Goal: Task Accomplishment & Management: Manage account settings

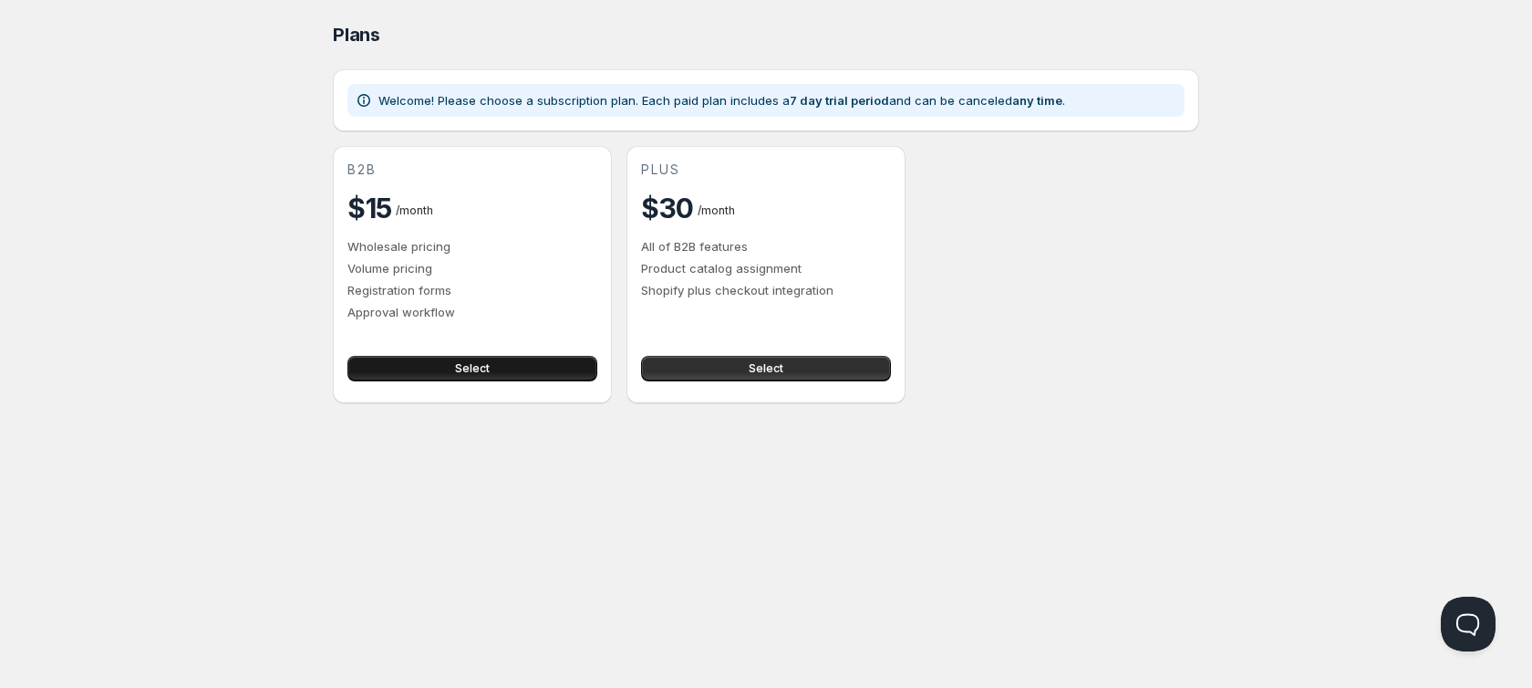
click at [483, 373] on span "Select" at bounding box center [472, 368] width 35 height 15
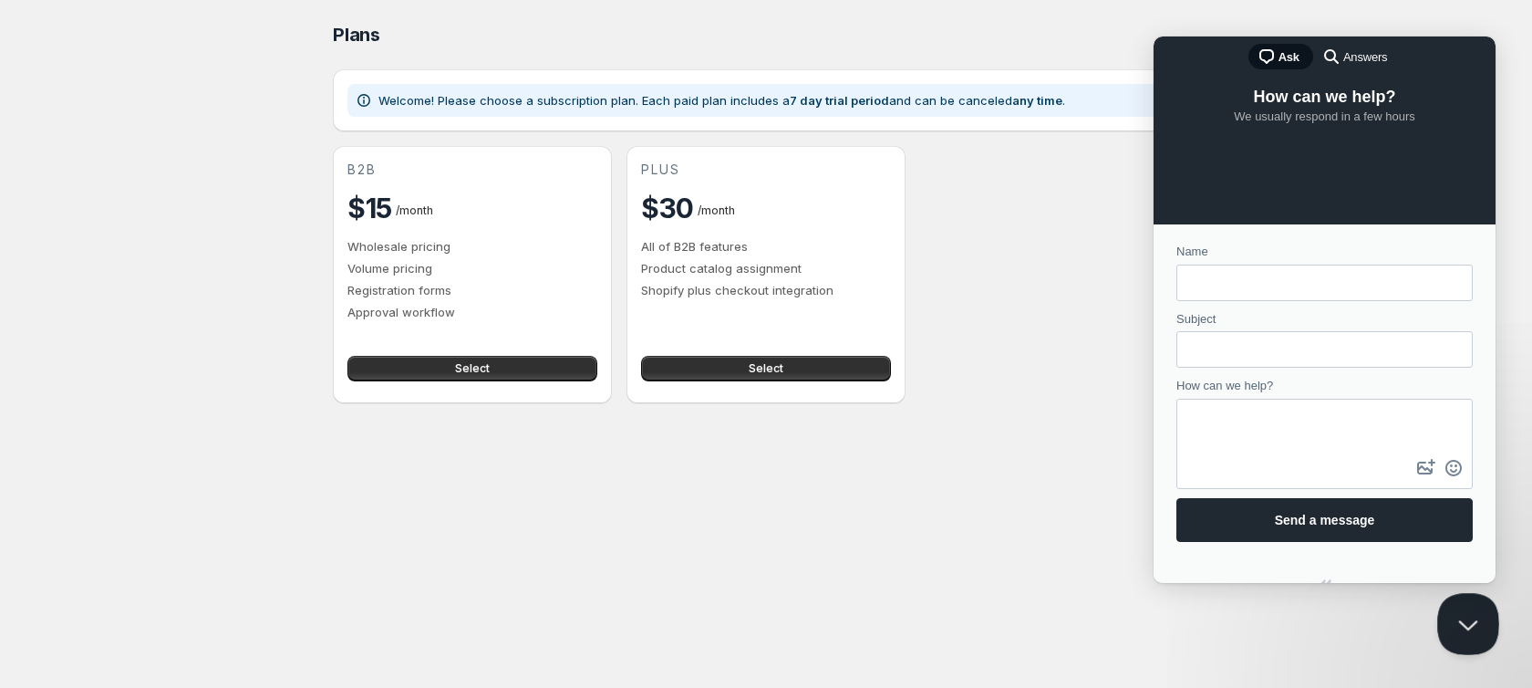
click at [1460, 619] on button "Close Beacon popover" at bounding box center [1464, 620] width 55 height 55
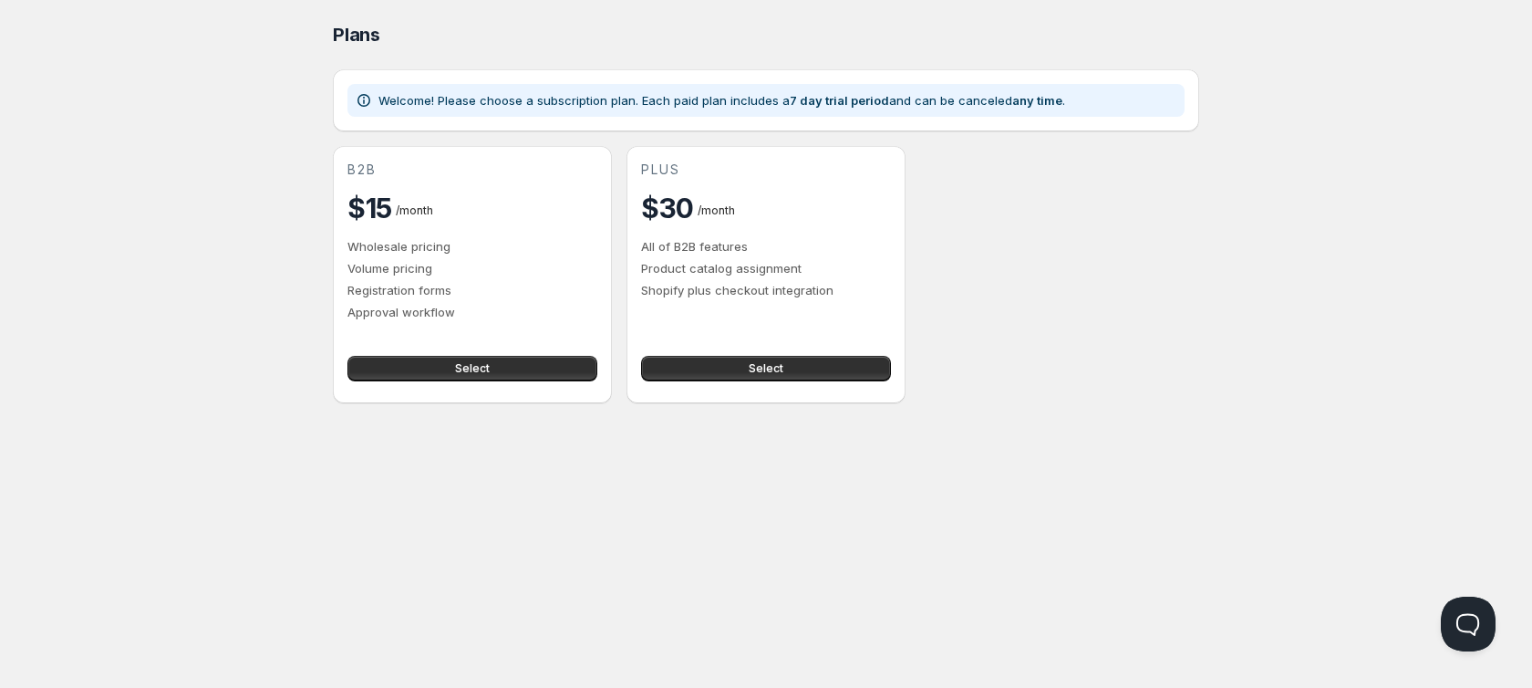
click at [459, 354] on div "Select" at bounding box center [468, 364] width 257 height 33
click at [453, 363] on button "Select" at bounding box center [473, 369] width 250 height 26
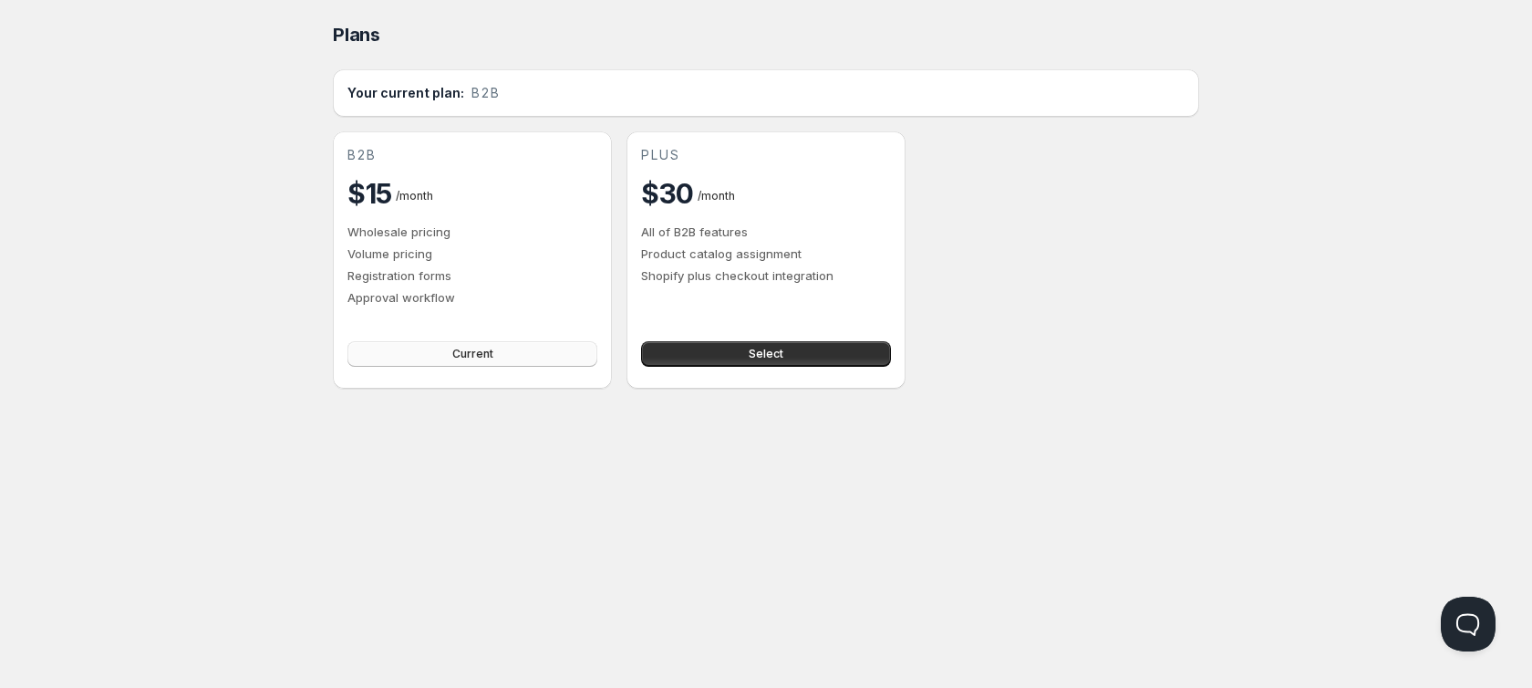
click at [463, 342] on button "Current" at bounding box center [473, 354] width 250 height 26
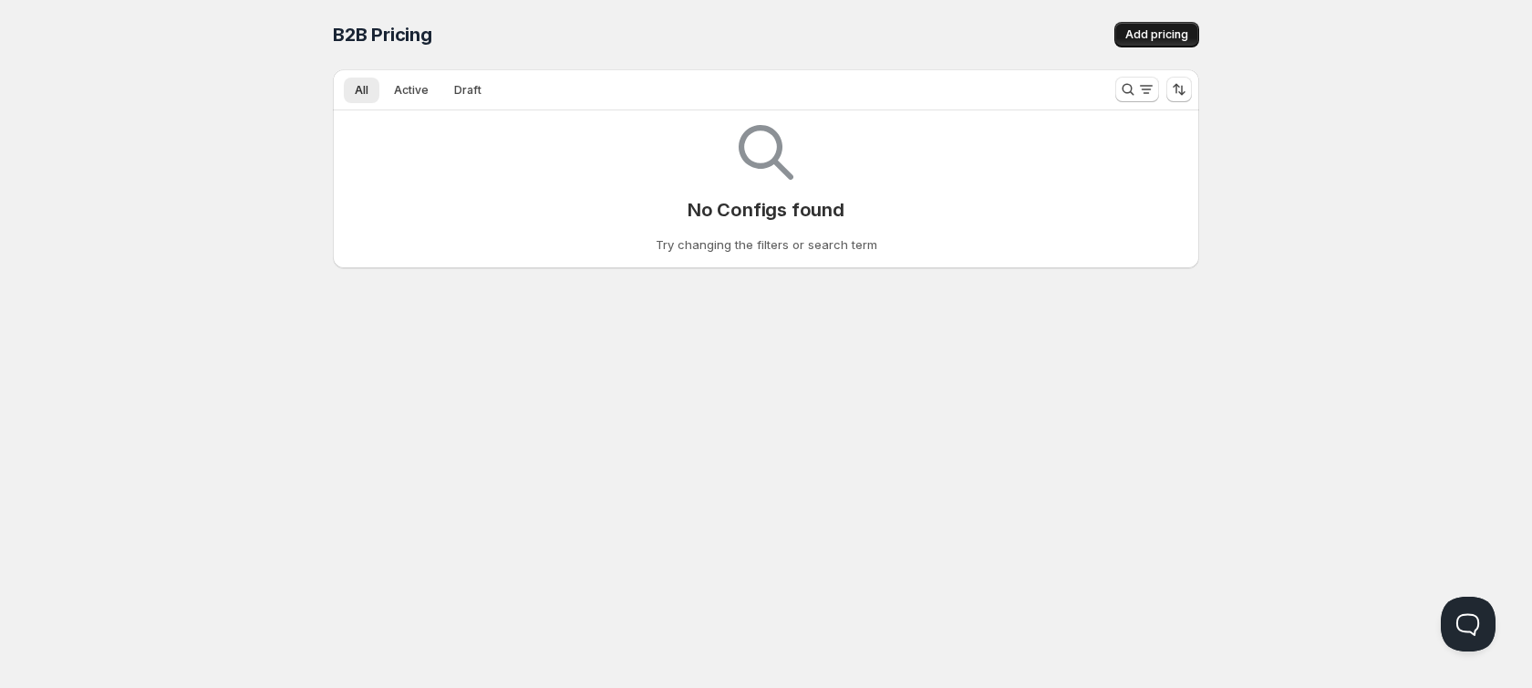
click at [1168, 24] on button "Add pricing" at bounding box center [1157, 35] width 85 height 26
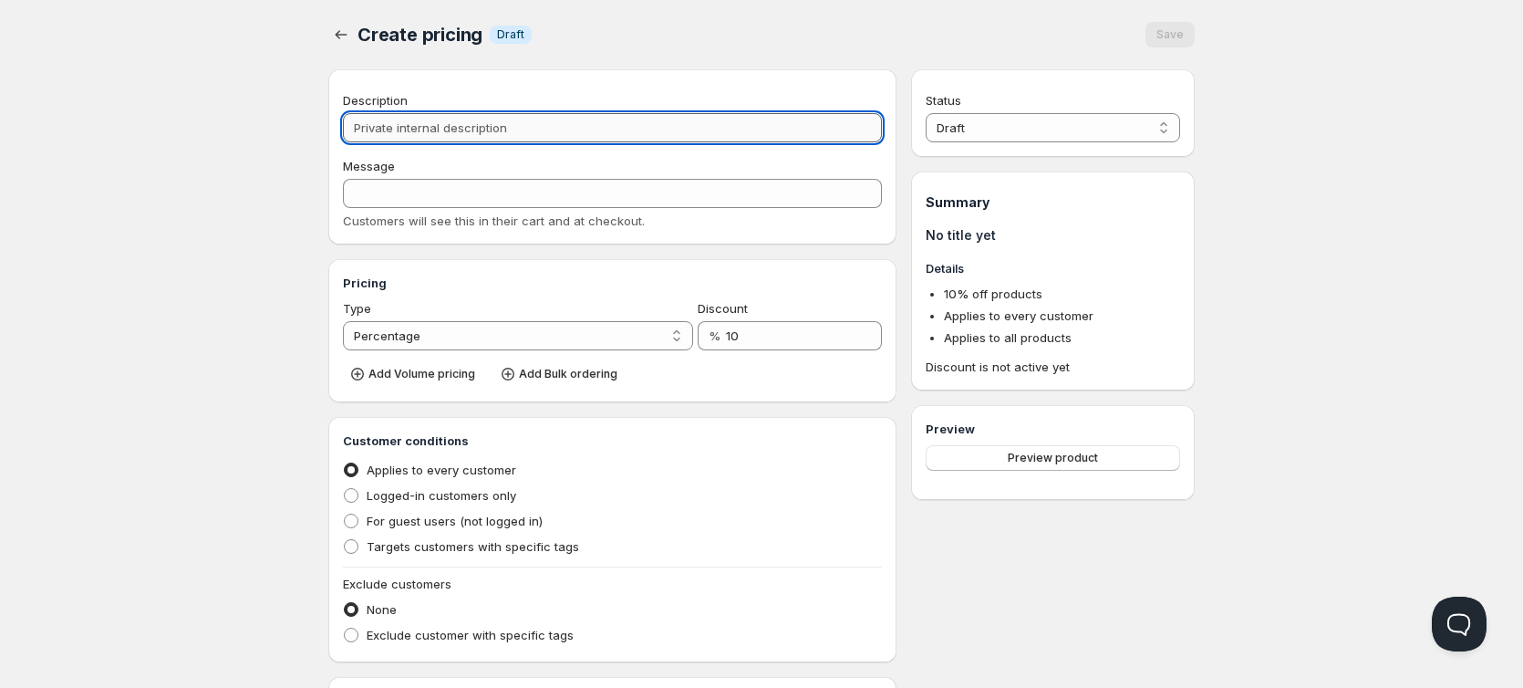
click at [602, 127] on input "Description" at bounding box center [612, 127] width 539 height 29
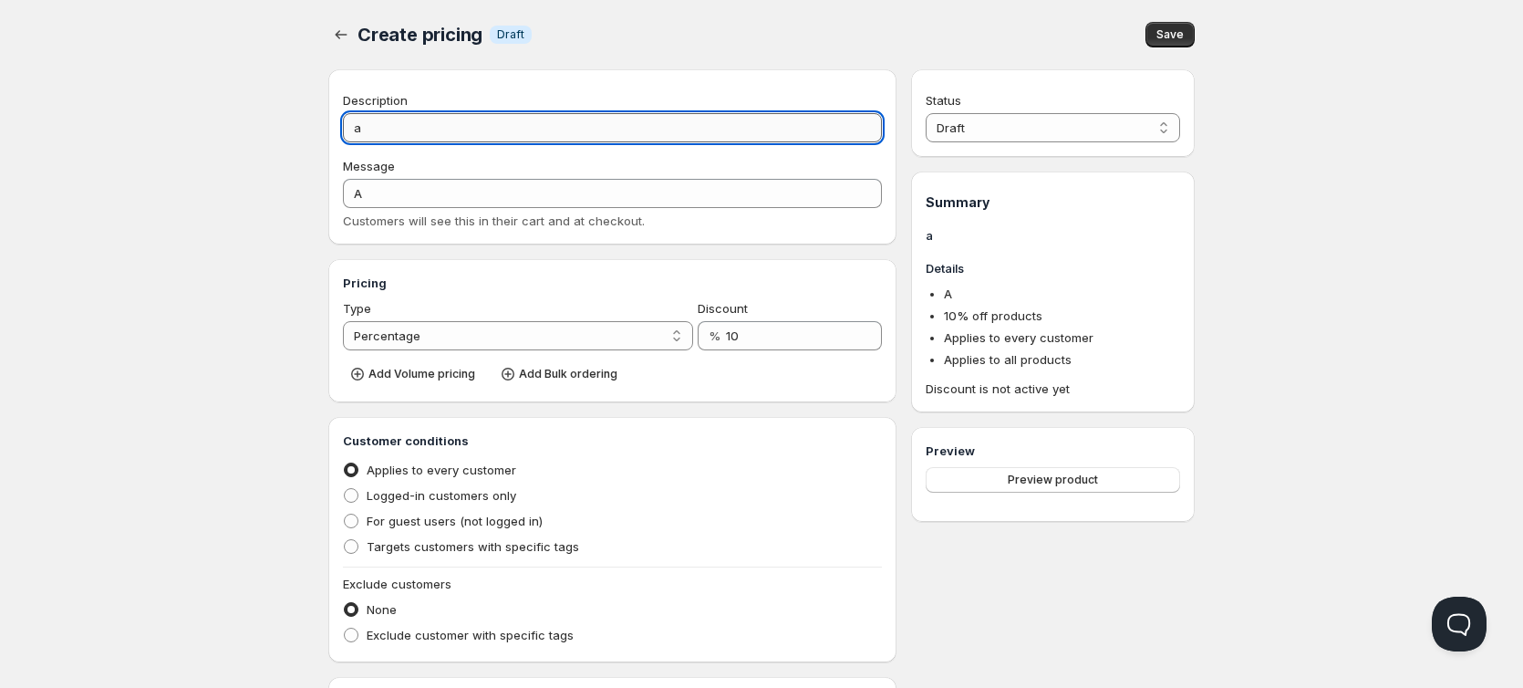
type input "a"
type input "A"
type input "as"
type input "AS"
type input "asp"
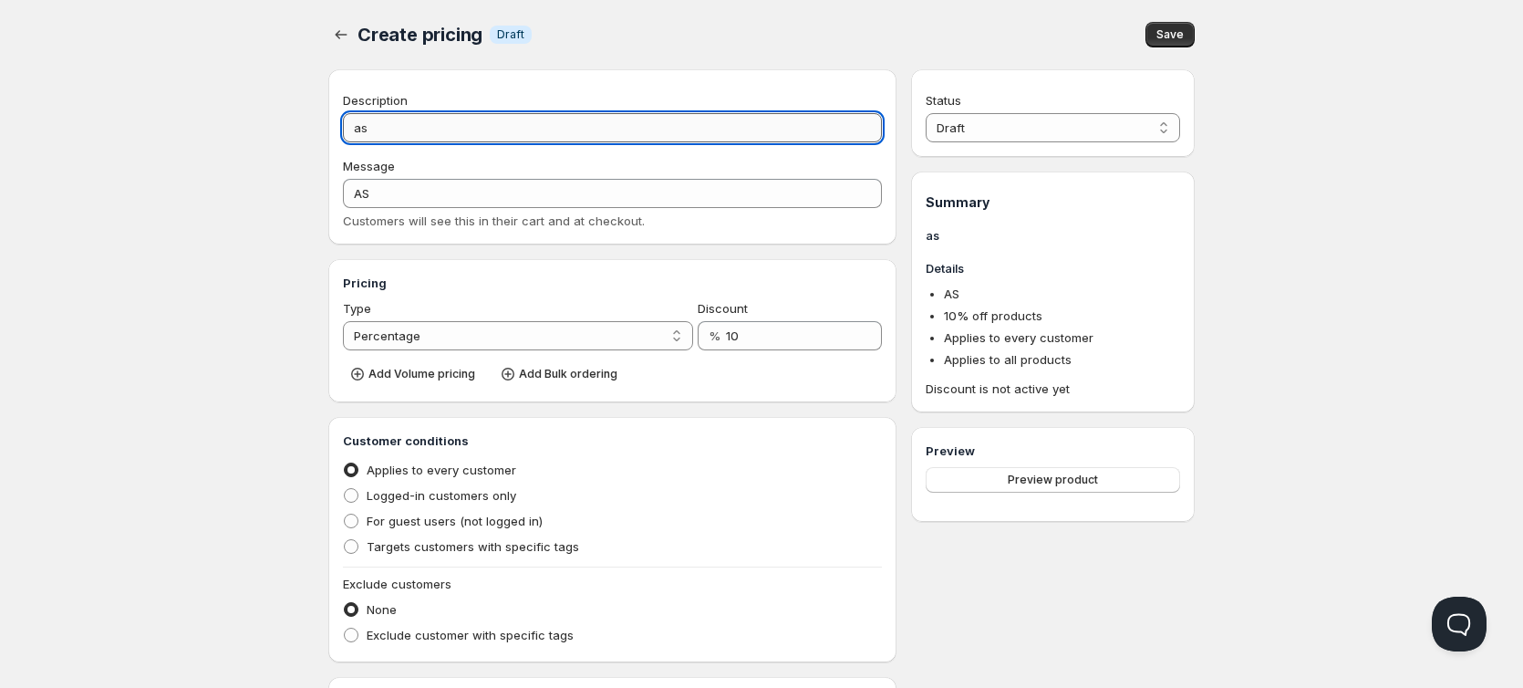
type input "ASP"
type input "as"
type input "AS"
type input "aso"
type input "ASO"
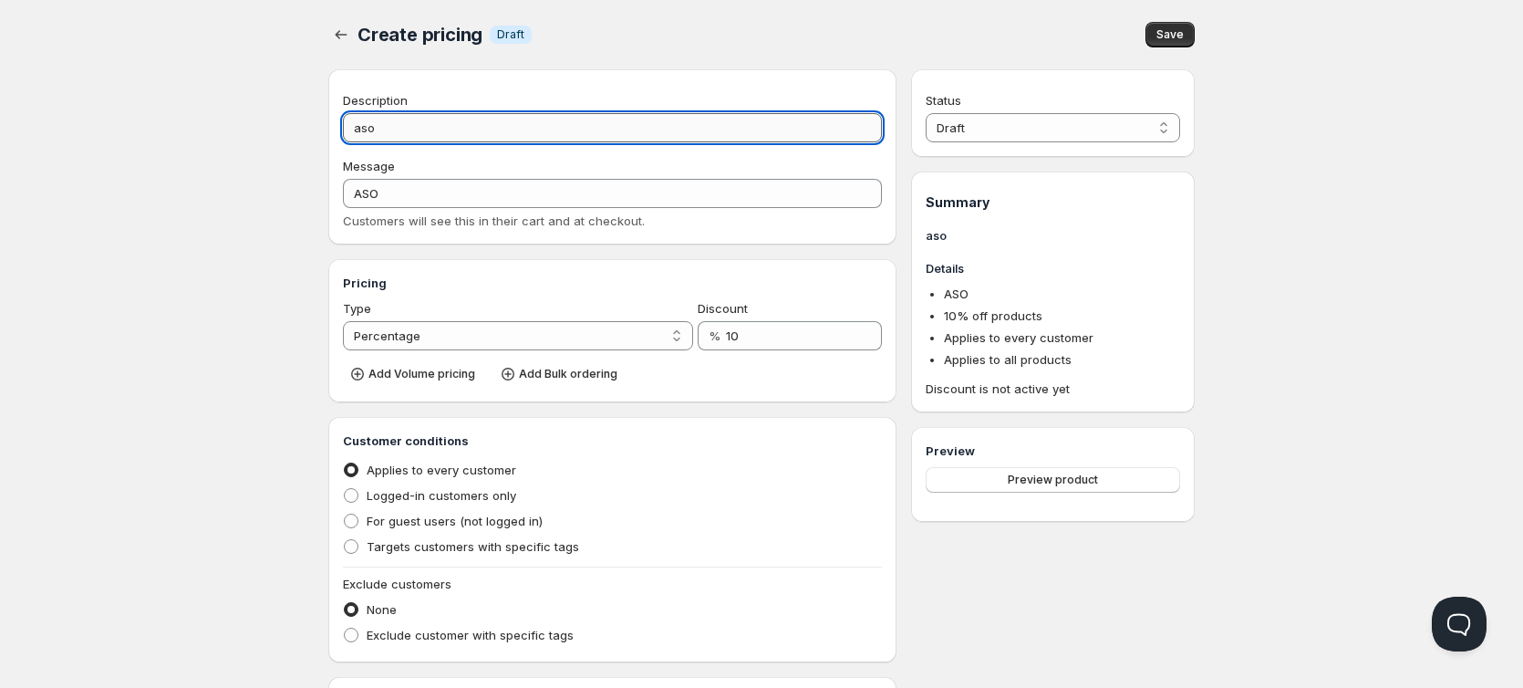
type input "asoc"
type input "ASOC"
type input "asoci"
type input "ASOCI"
type input "asocia"
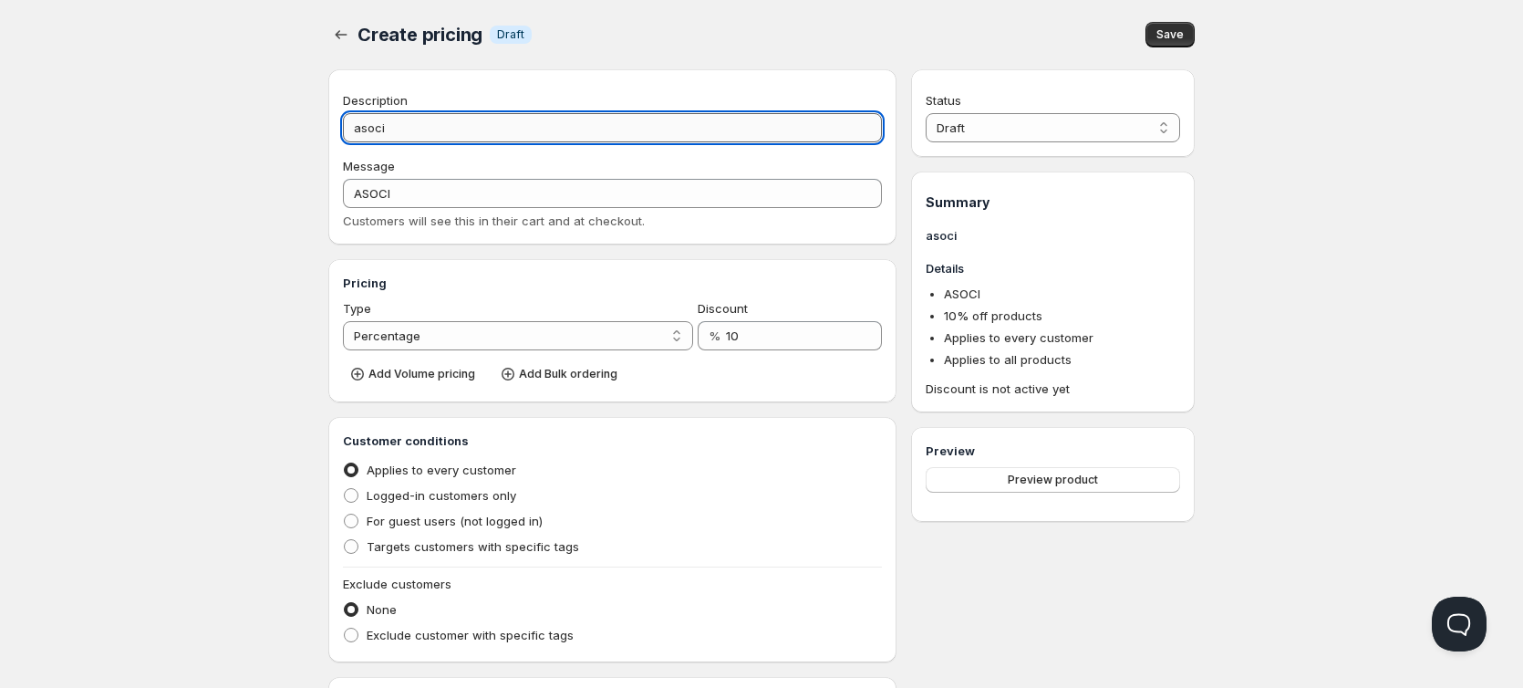
type input "ASOCIA"
type input "asociad"
type input "ASOCIAD"
type input "asociado"
type input "ASOCIADO"
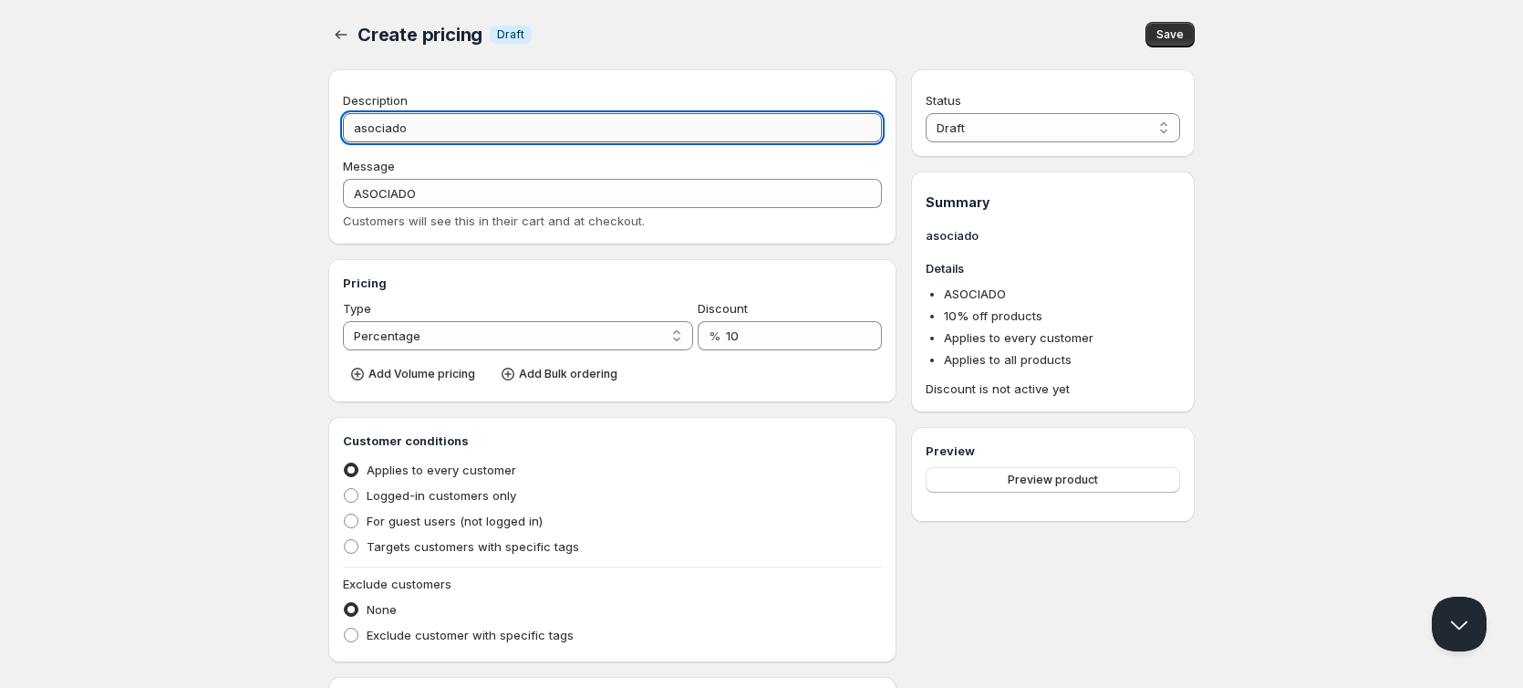
type input "asociado"
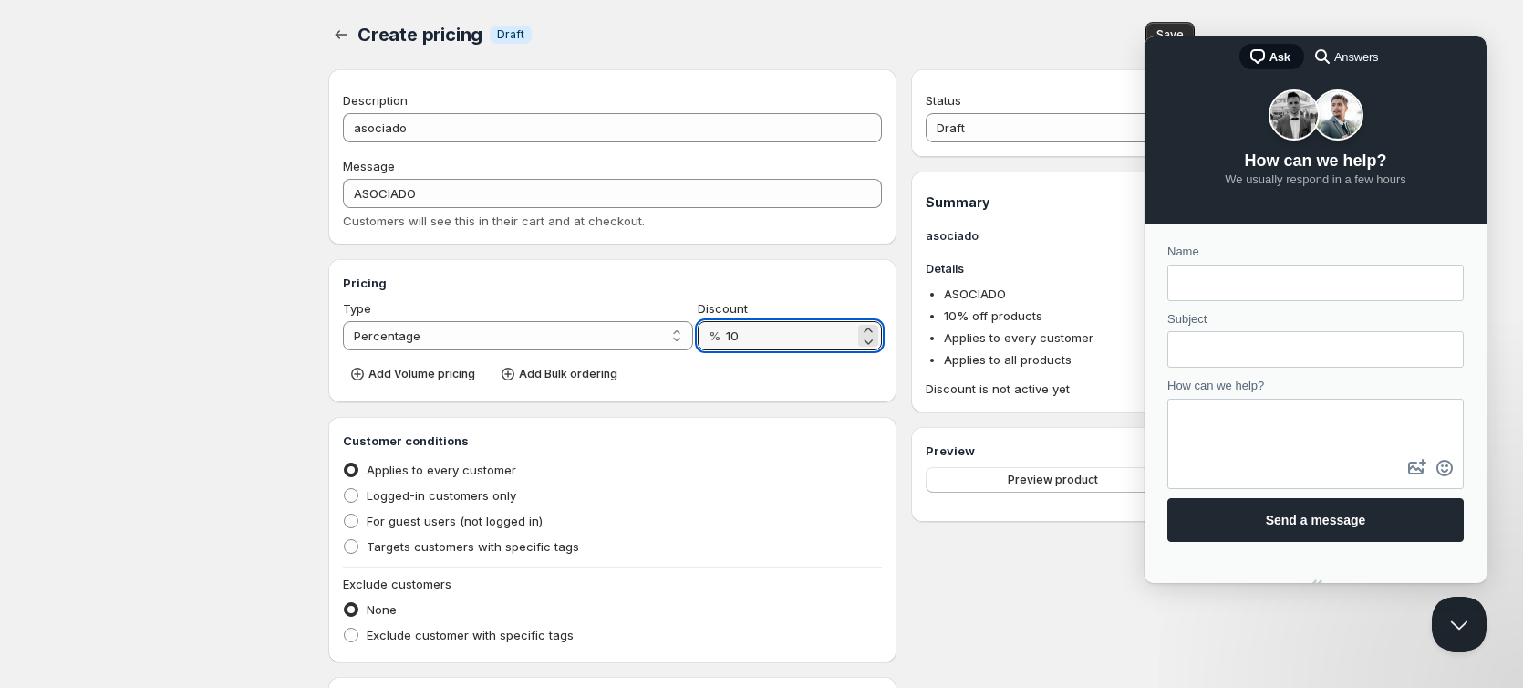
drag, startPoint x: 750, startPoint y: 334, endPoint x: 707, endPoint y: 341, distance: 43.5
click at [707, 341] on div "% 10" at bounding box center [790, 335] width 184 height 29
type input "50"
click at [1461, 624] on button "Close Beacon popover" at bounding box center [1455, 620] width 55 height 55
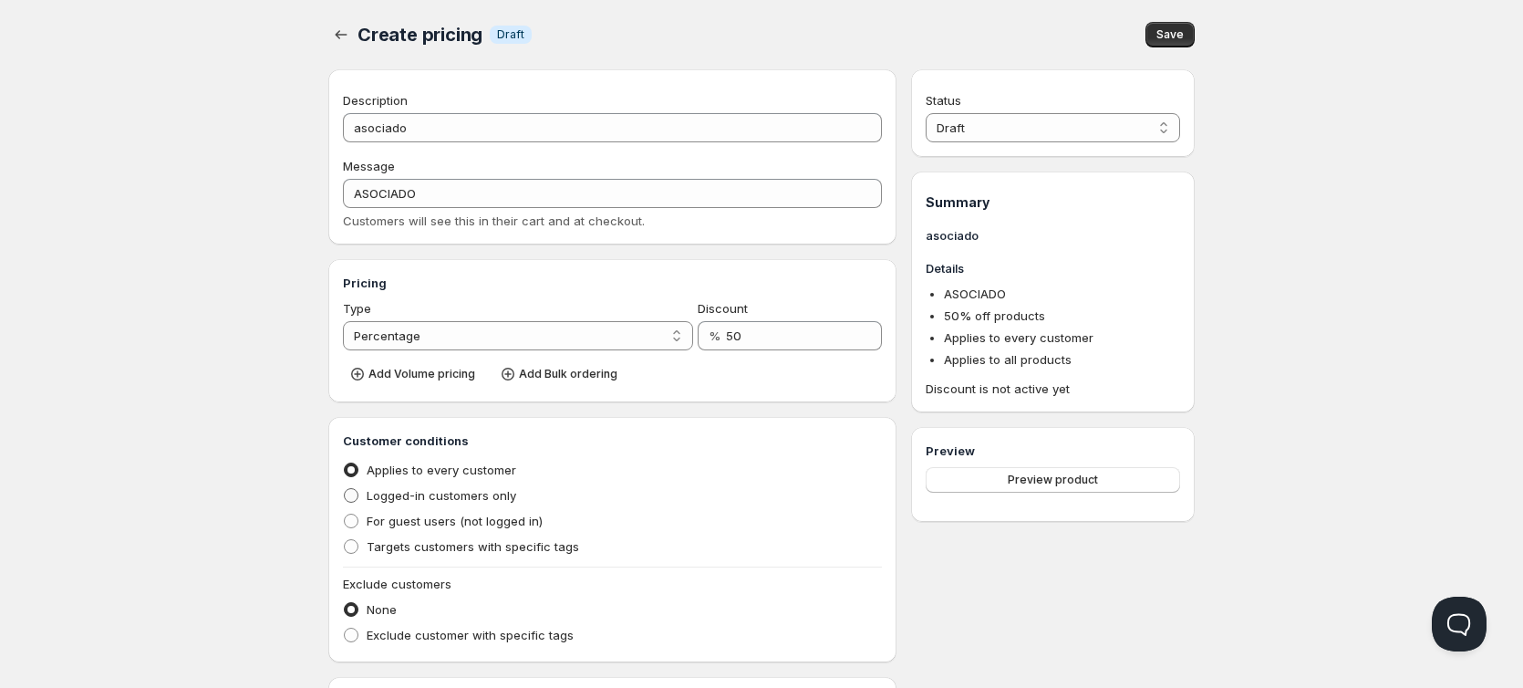
click at [473, 494] on span "Logged-in customers only" at bounding box center [442, 495] width 150 height 15
click at [345, 489] on input "Logged-in customers only" at bounding box center [344, 488] width 1 height 1
radio input "true"
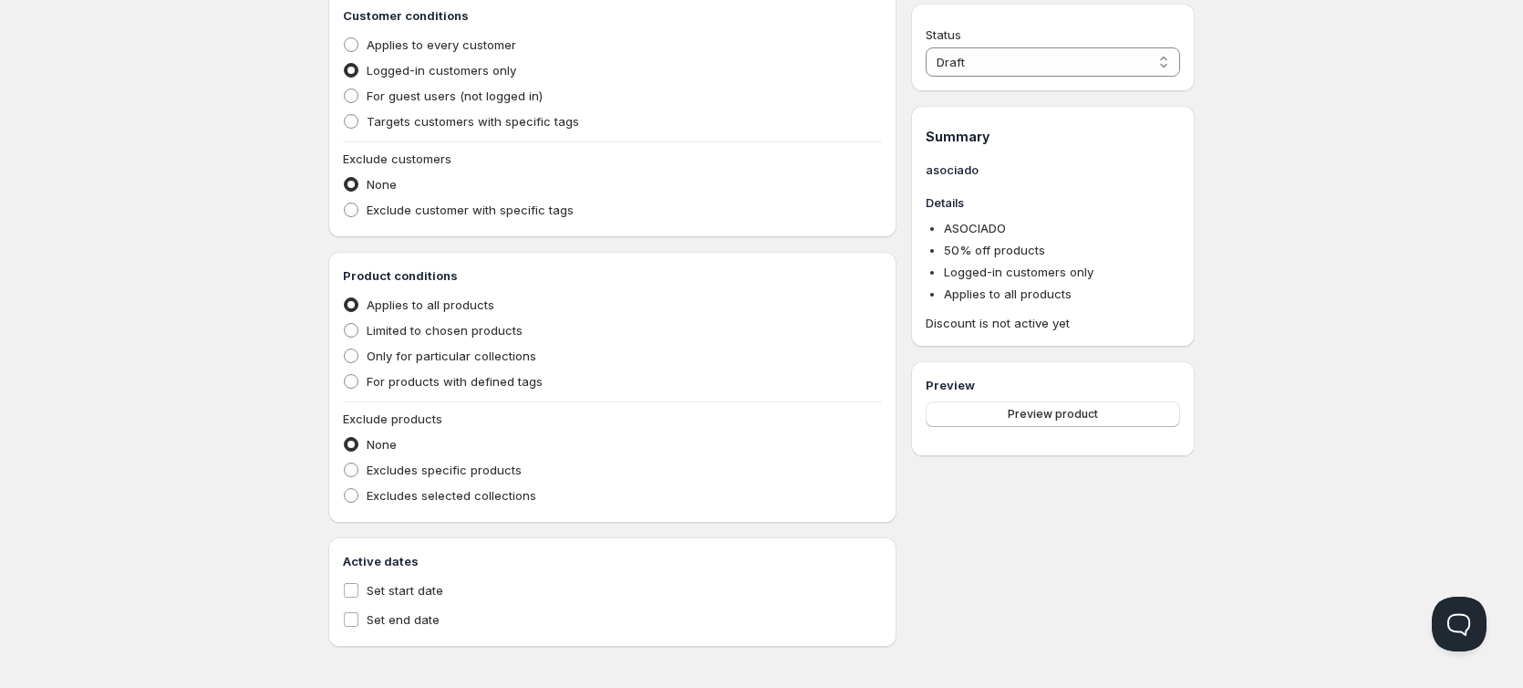
scroll to position [430, 0]
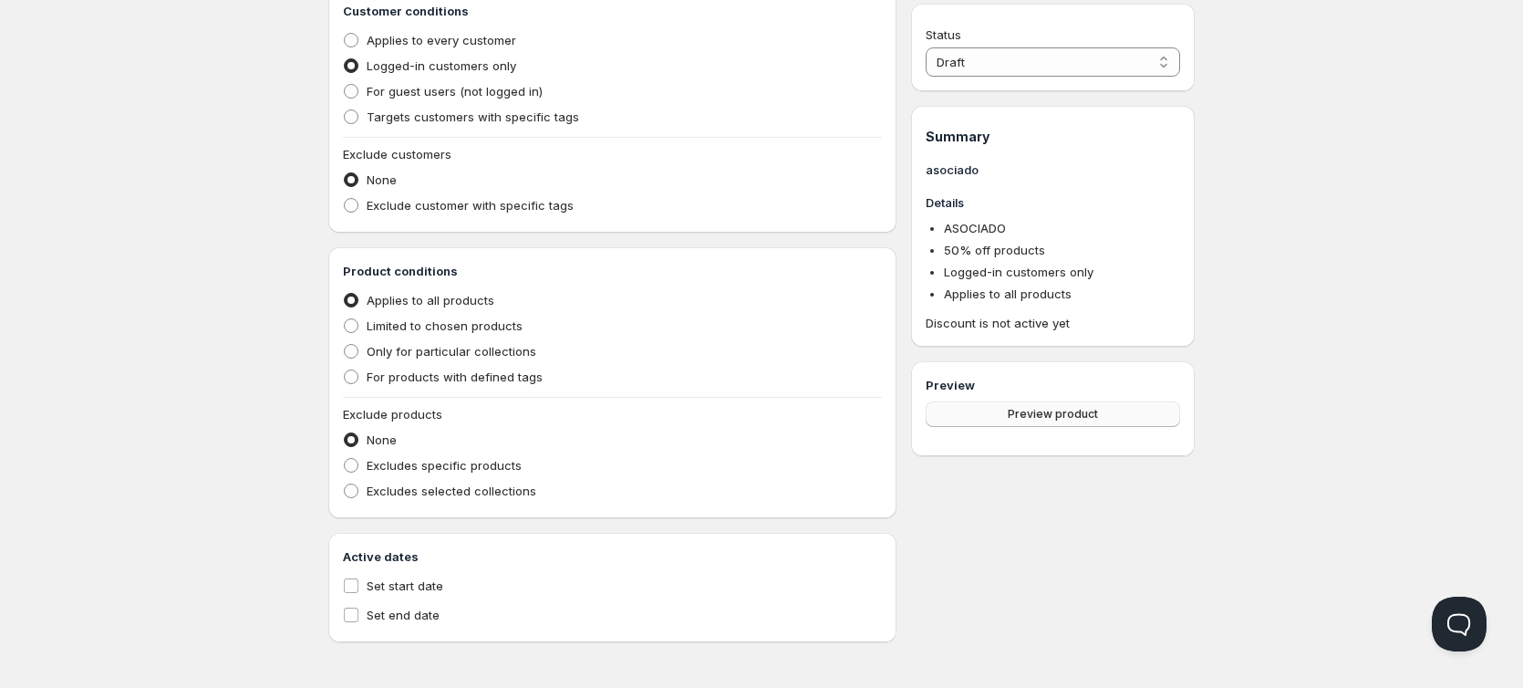
click at [1054, 411] on span "Preview product" at bounding box center [1053, 414] width 90 height 15
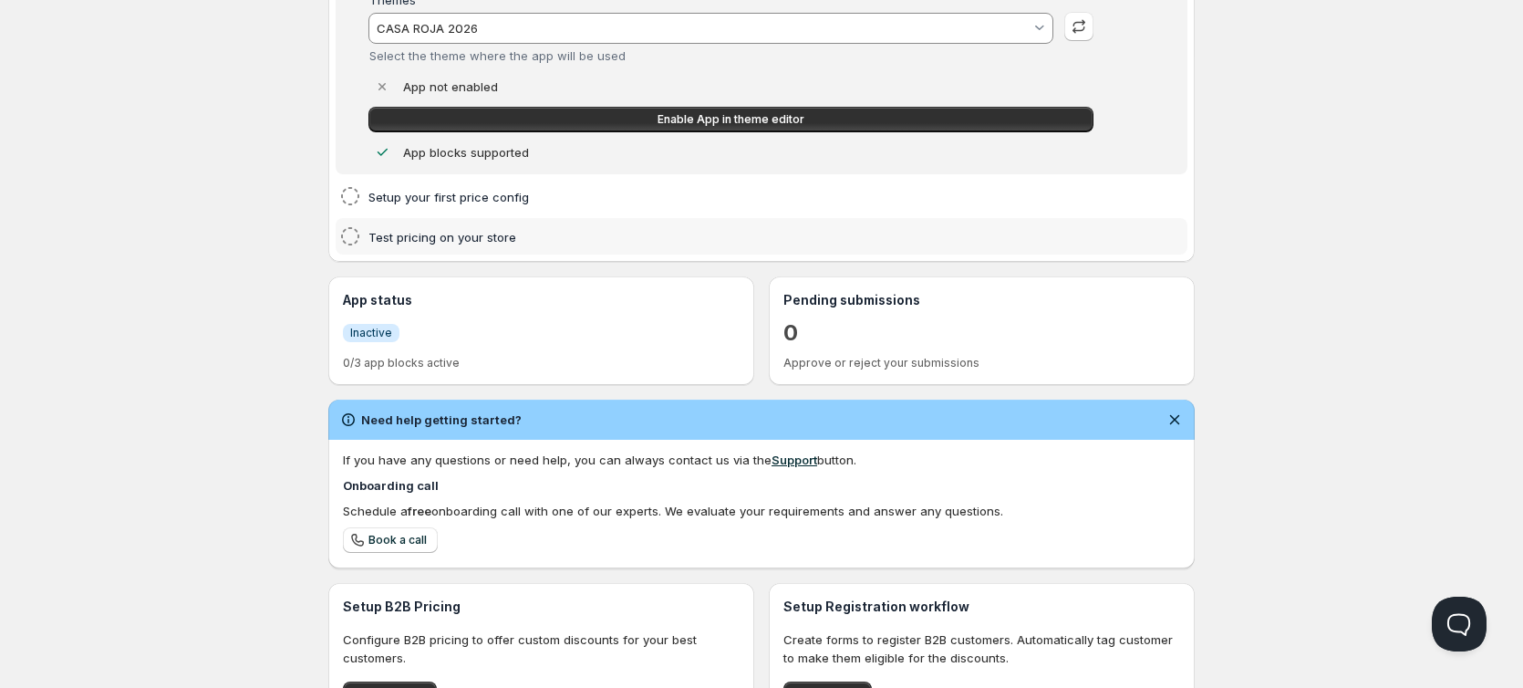
scroll to position [247, 0]
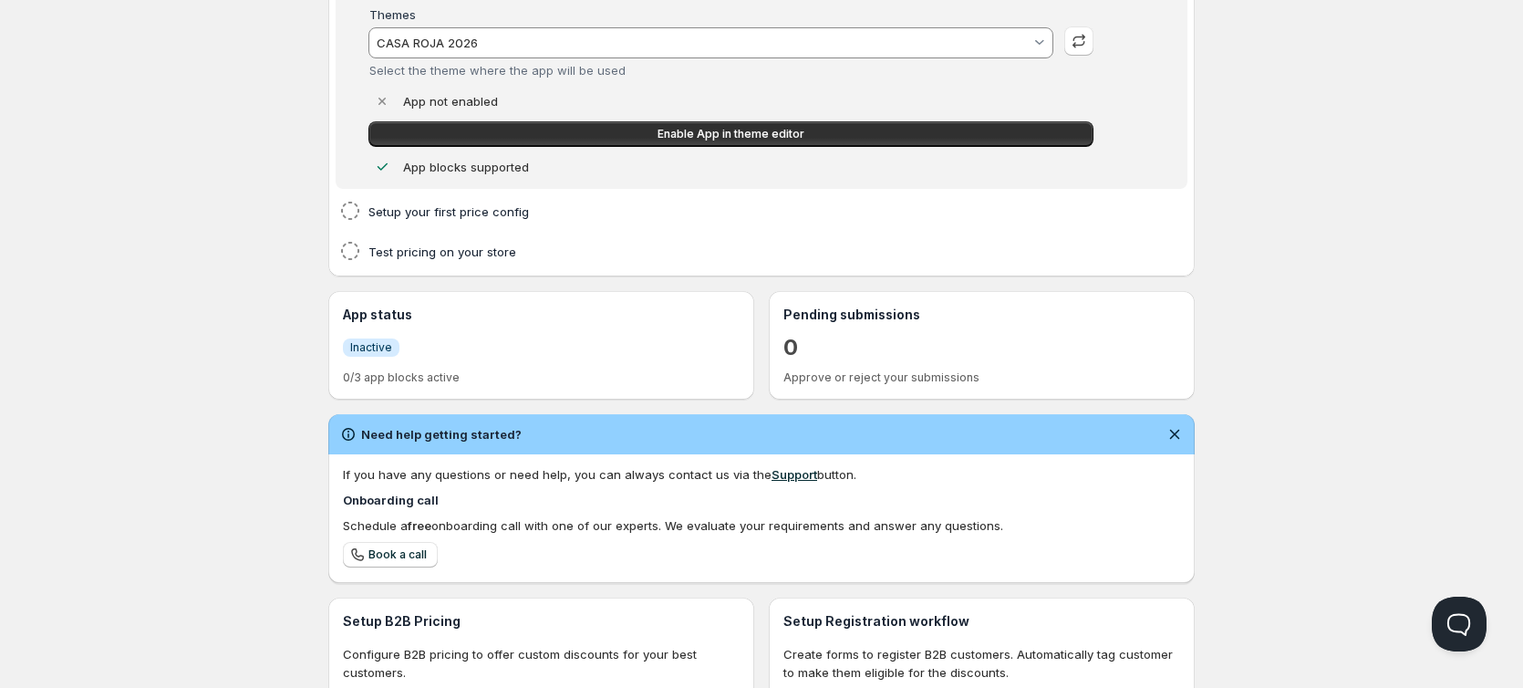
click at [374, 348] on span "Inactive" at bounding box center [371, 347] width 42 height 15
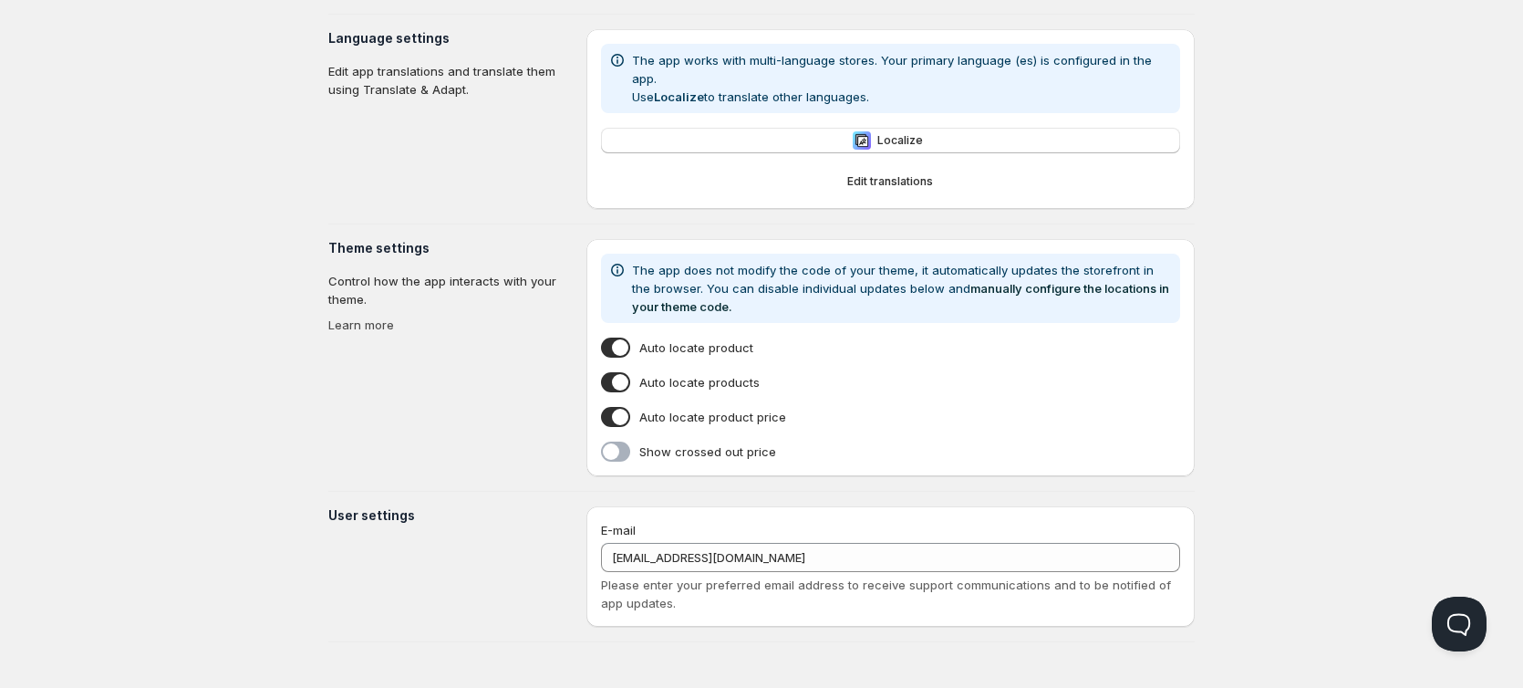
scroll to position [247, 0]
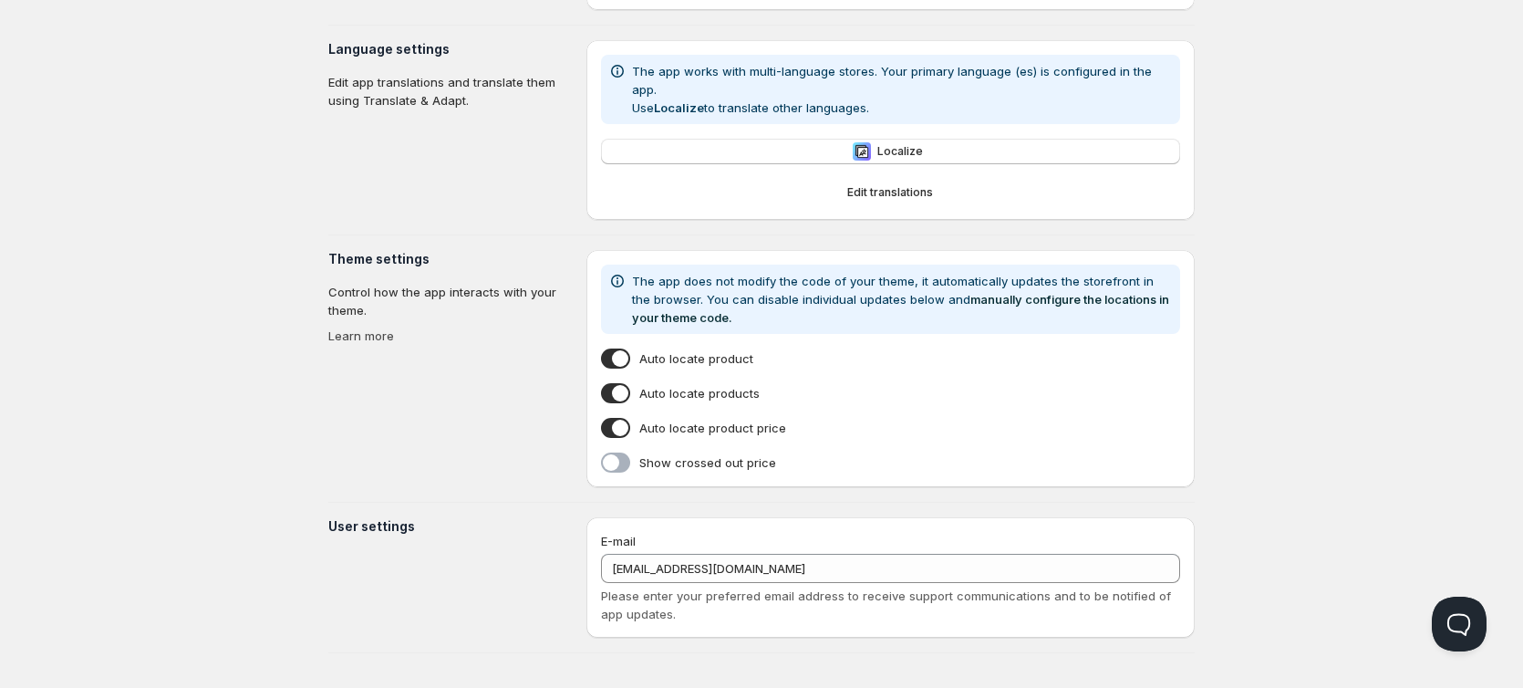
type input "CASA ROJA 2026"
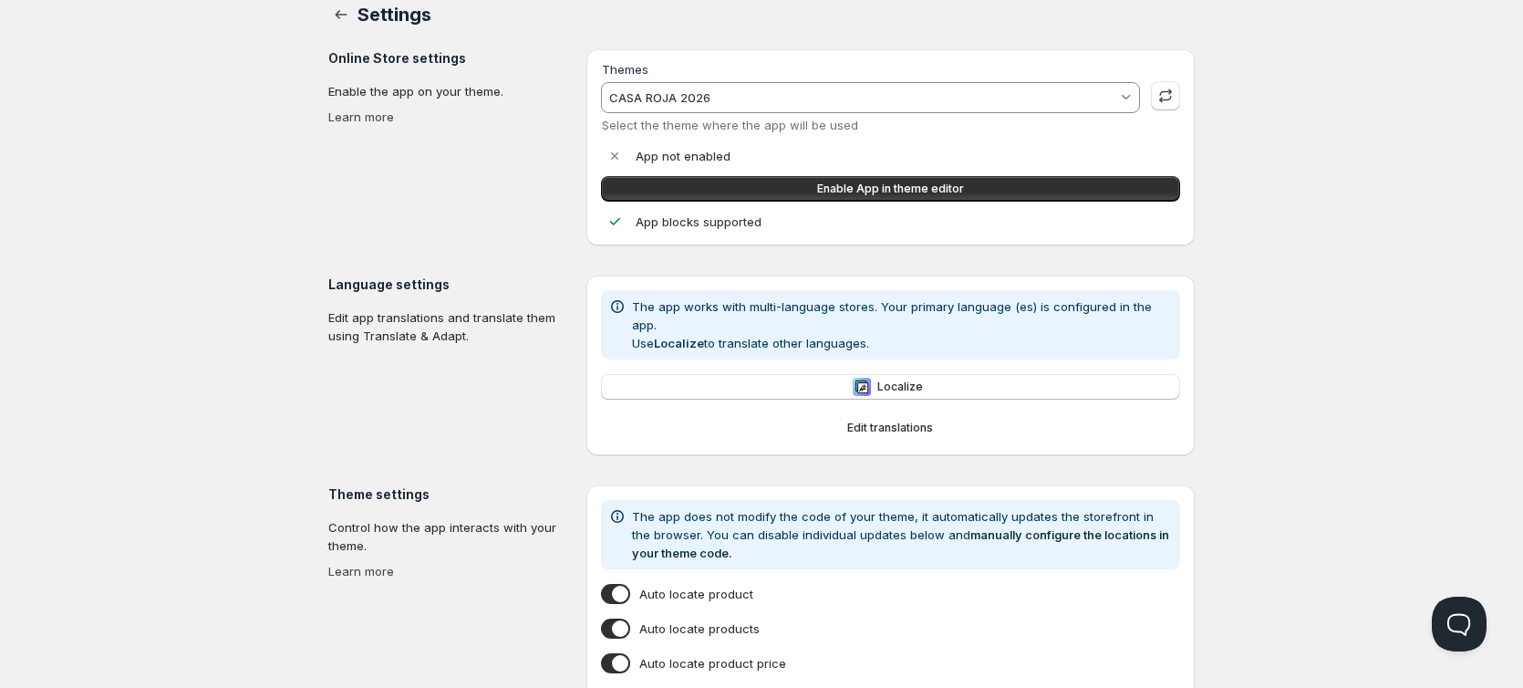
scroll to position [0, 0]
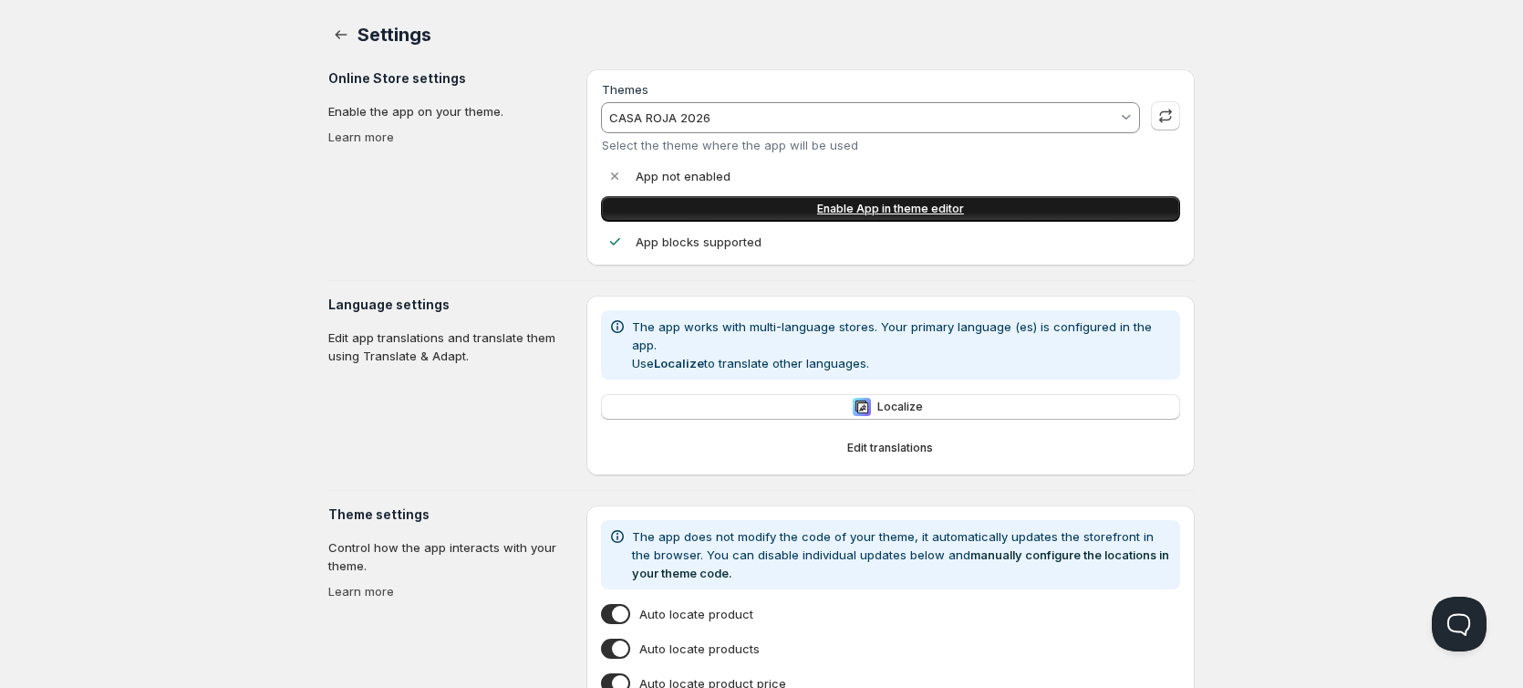
click at [874, 214] on span "Enable App in theme editor" at bounding box center [890, 209] width 147 height 15
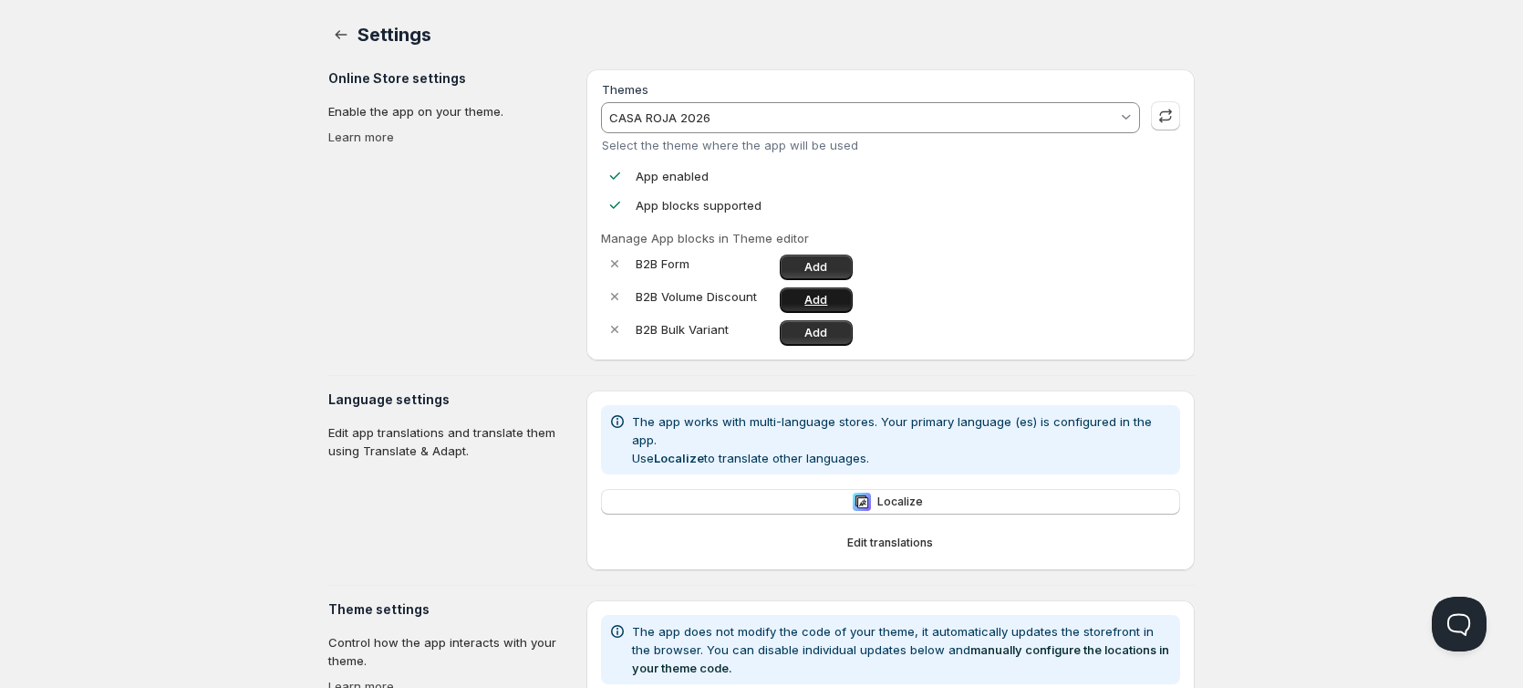
click at [803, 298] on link "Add" at bounding box center [816, 300] width 73 height 26
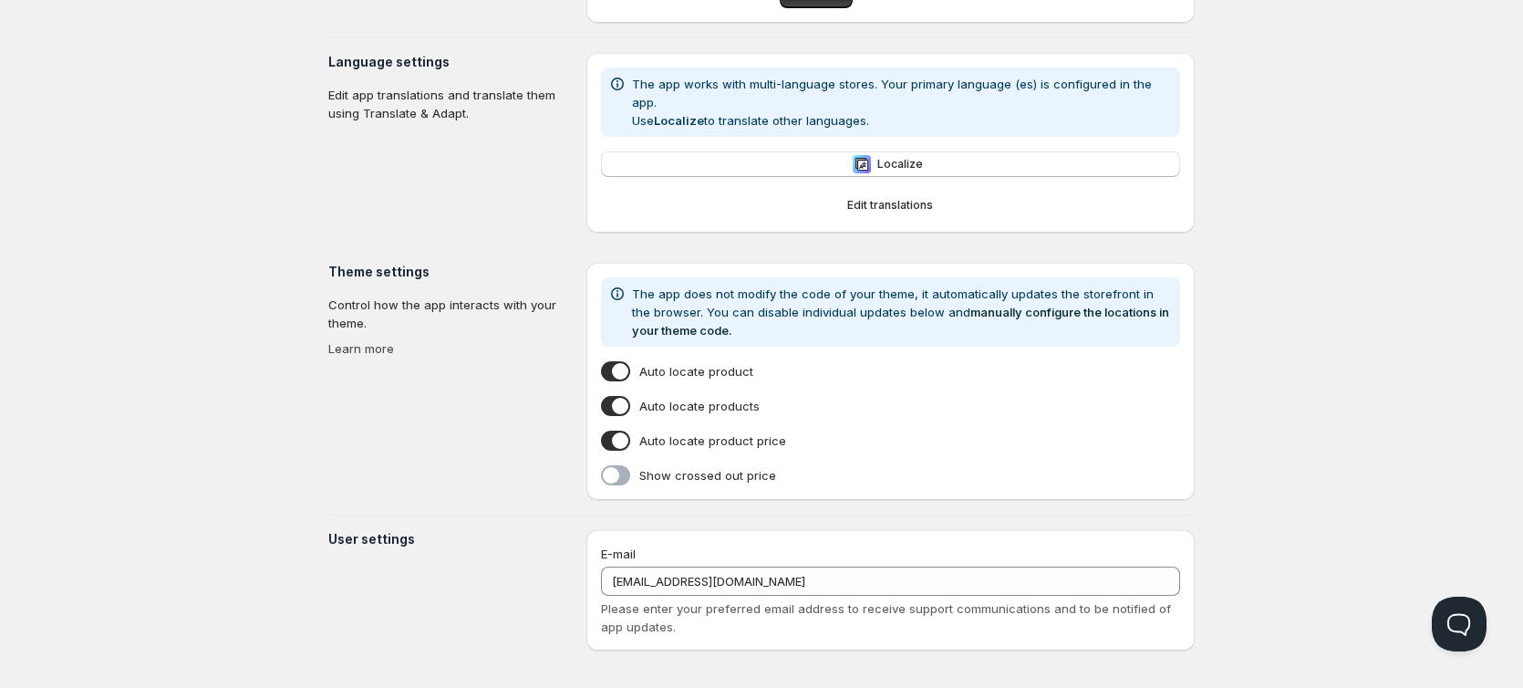
scroll to position [343, 0]
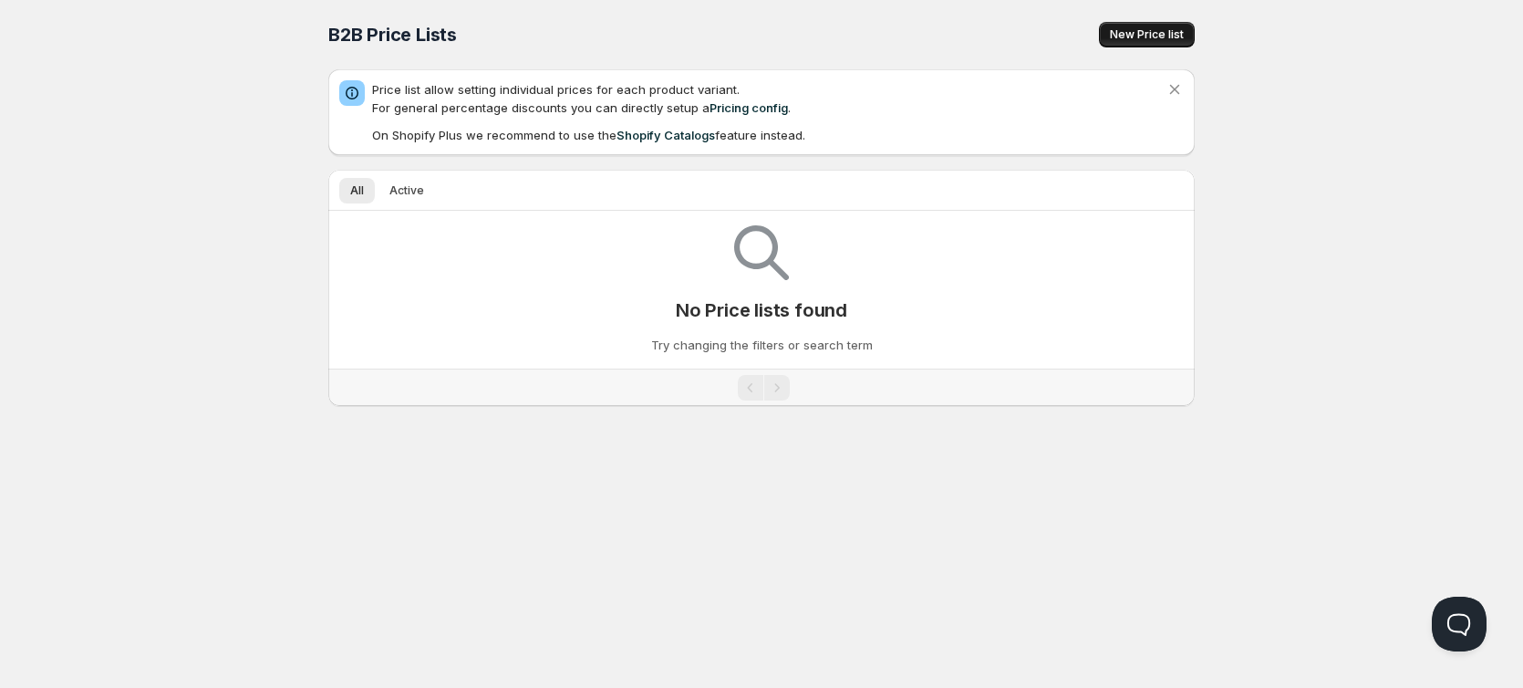
click at [1147, 33] on span "New Price list" at bounding box center [1147, 34] width 74 height 15
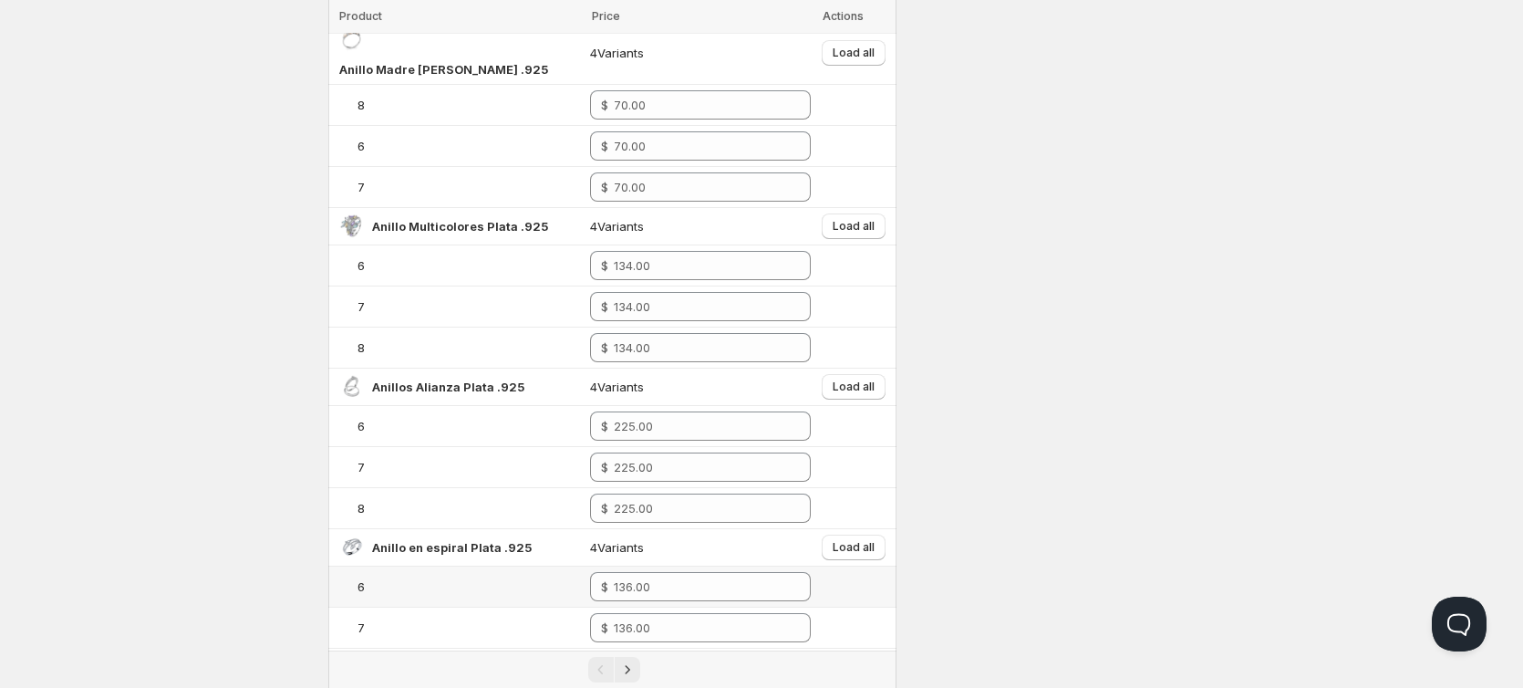
scroll to position [91, 0]
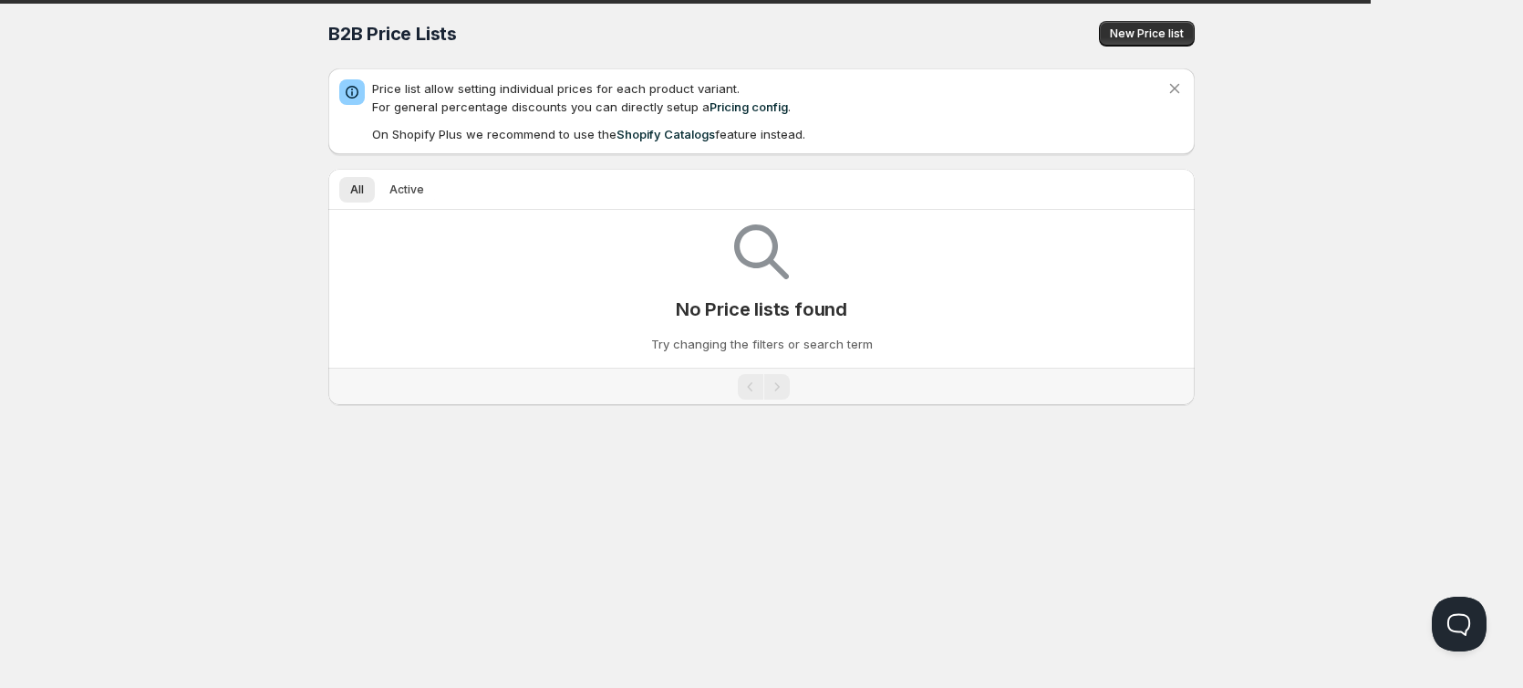
scroll to position [1, 0]
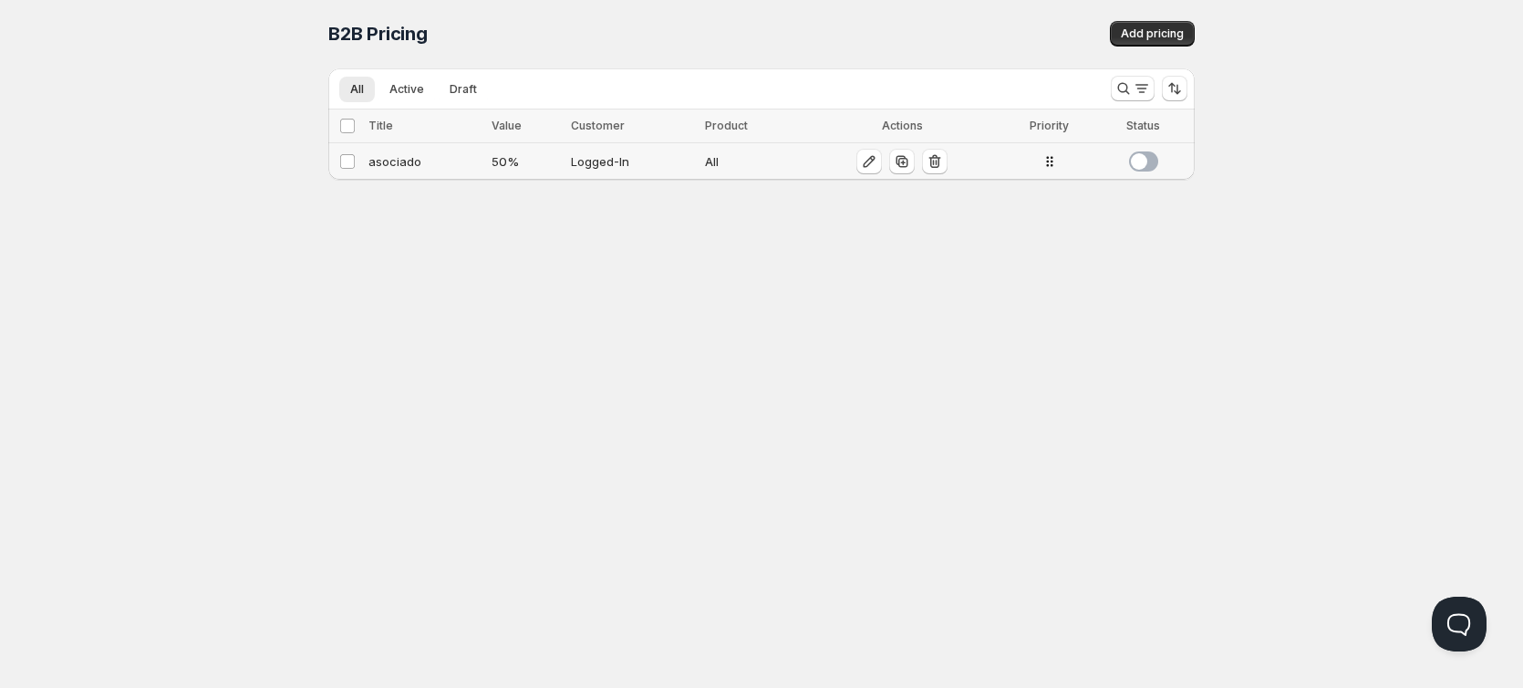
click at [1131, 161] on span at bounding box center [1143, 161] width 29 height 20
click at [864, 154] on icon "button" at bounding box center [869, 161] width 18 height 18
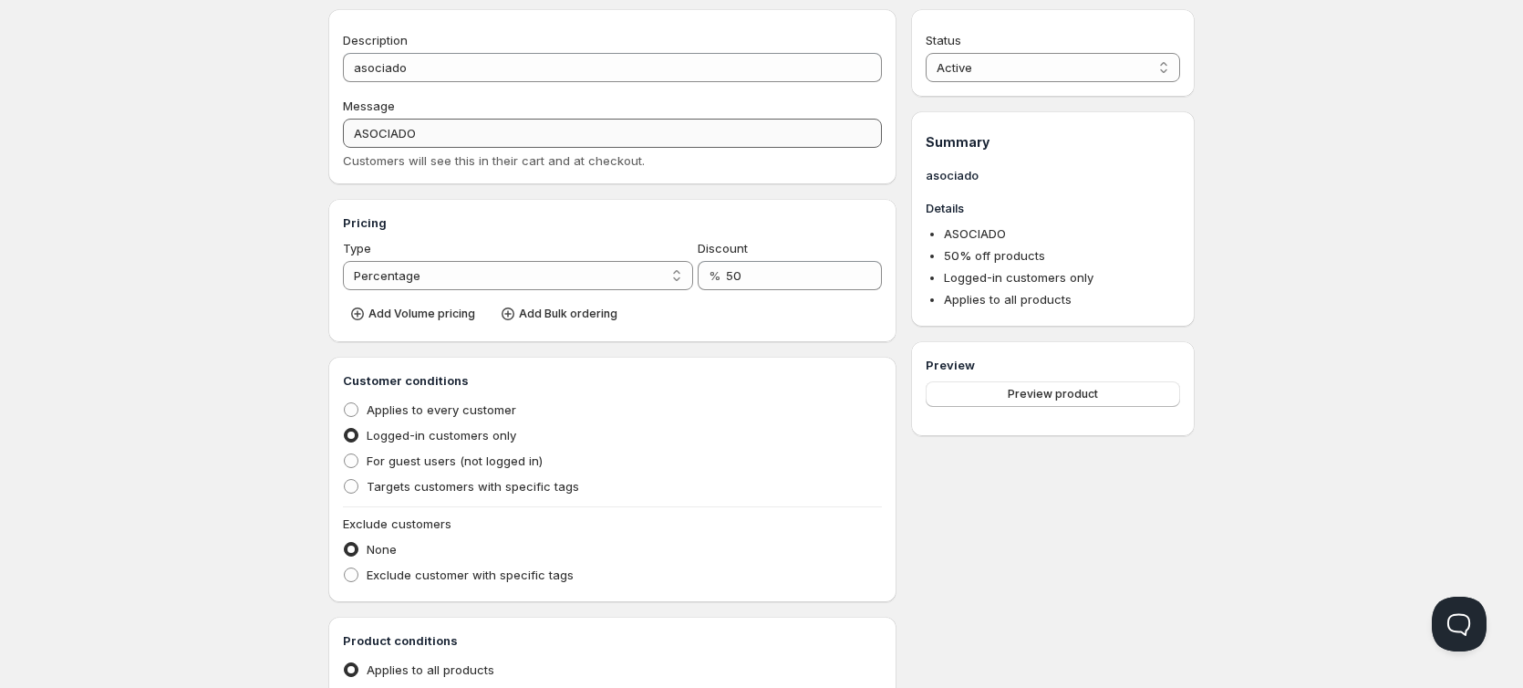
scroll to position [92, 0]
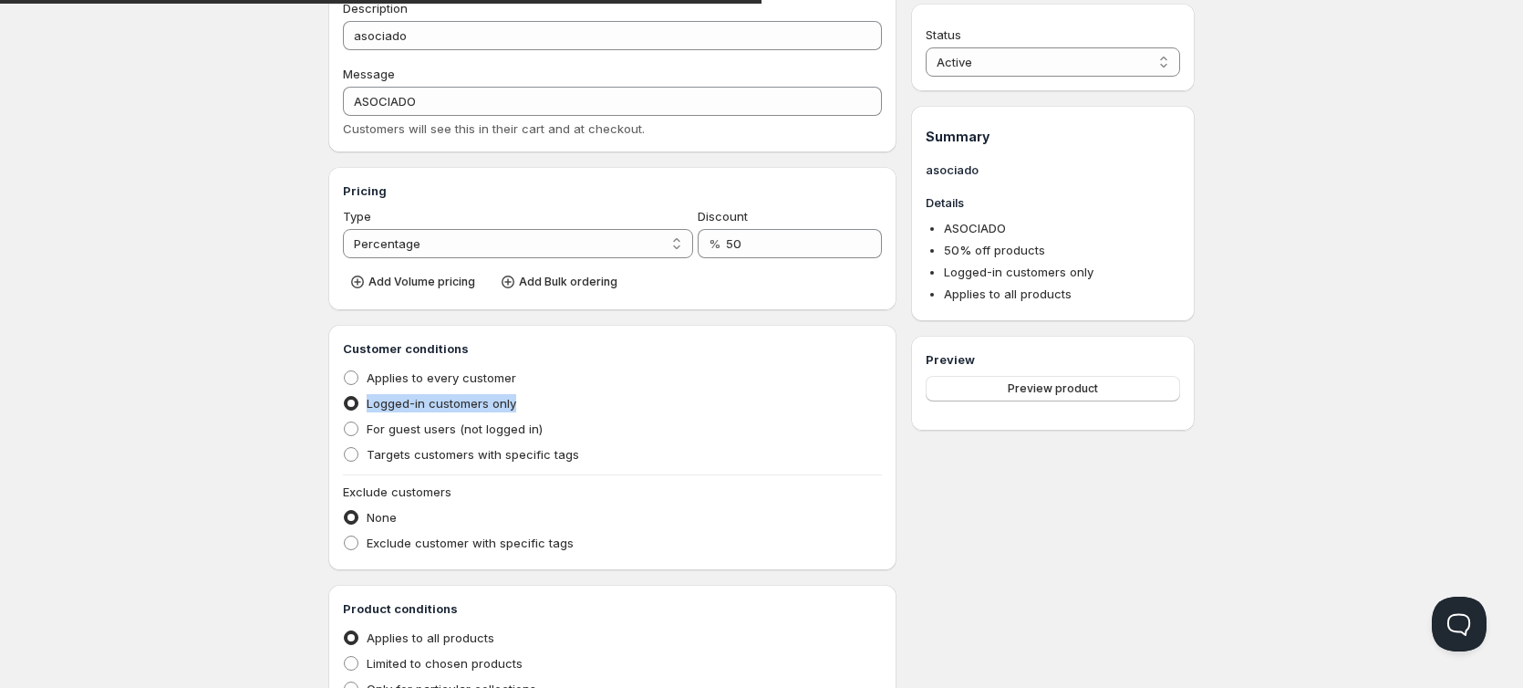
drag, startPoint x: 521, startPoint y: 401, endPoint x: 369, endPoint y: 404, distance: 151.4
click at [369, 404] on div "Logged-in customers only" at bounding box center [612, 403] width 539 height 26
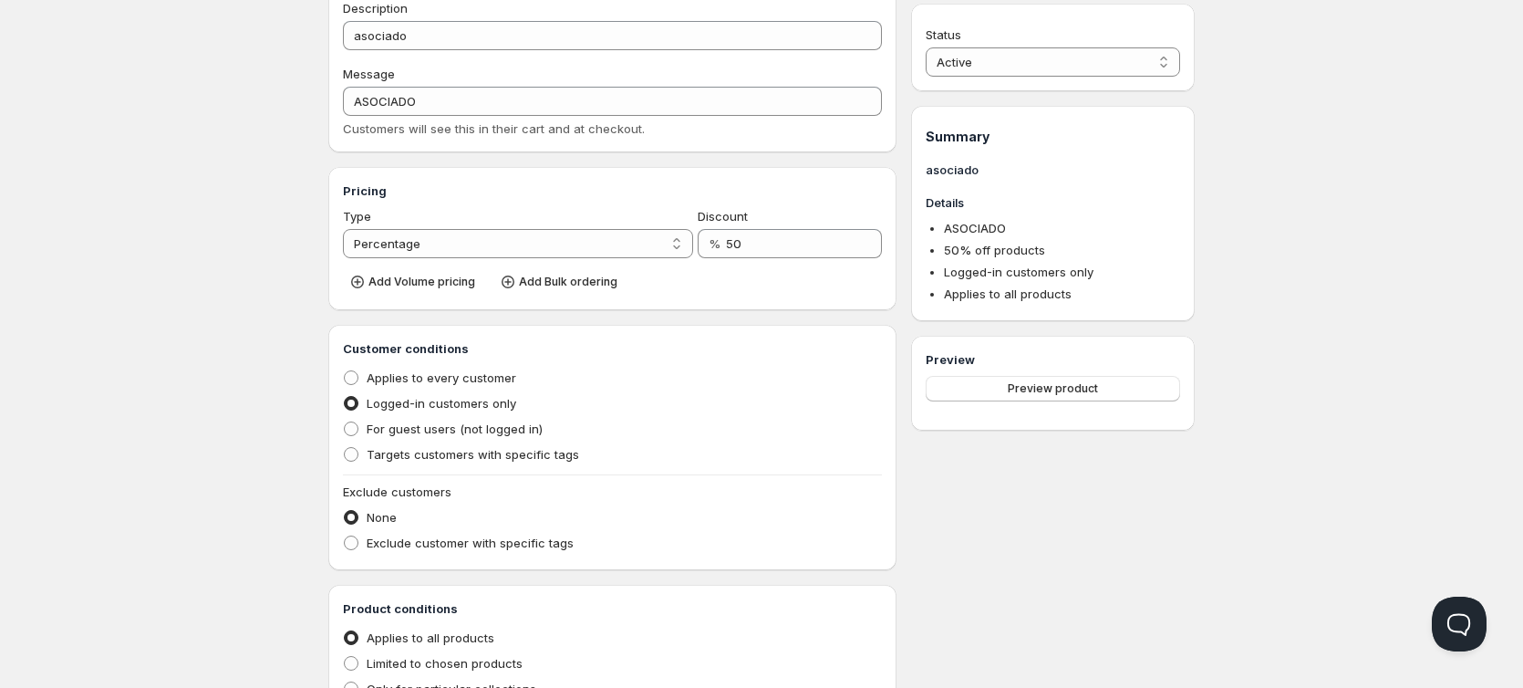
click at [1089, 543] on div "Status Active Draft Active Summary asociado Details ASOCIADO 50 % off products …" at bounding box center [1053, 478] width 284 height 1002
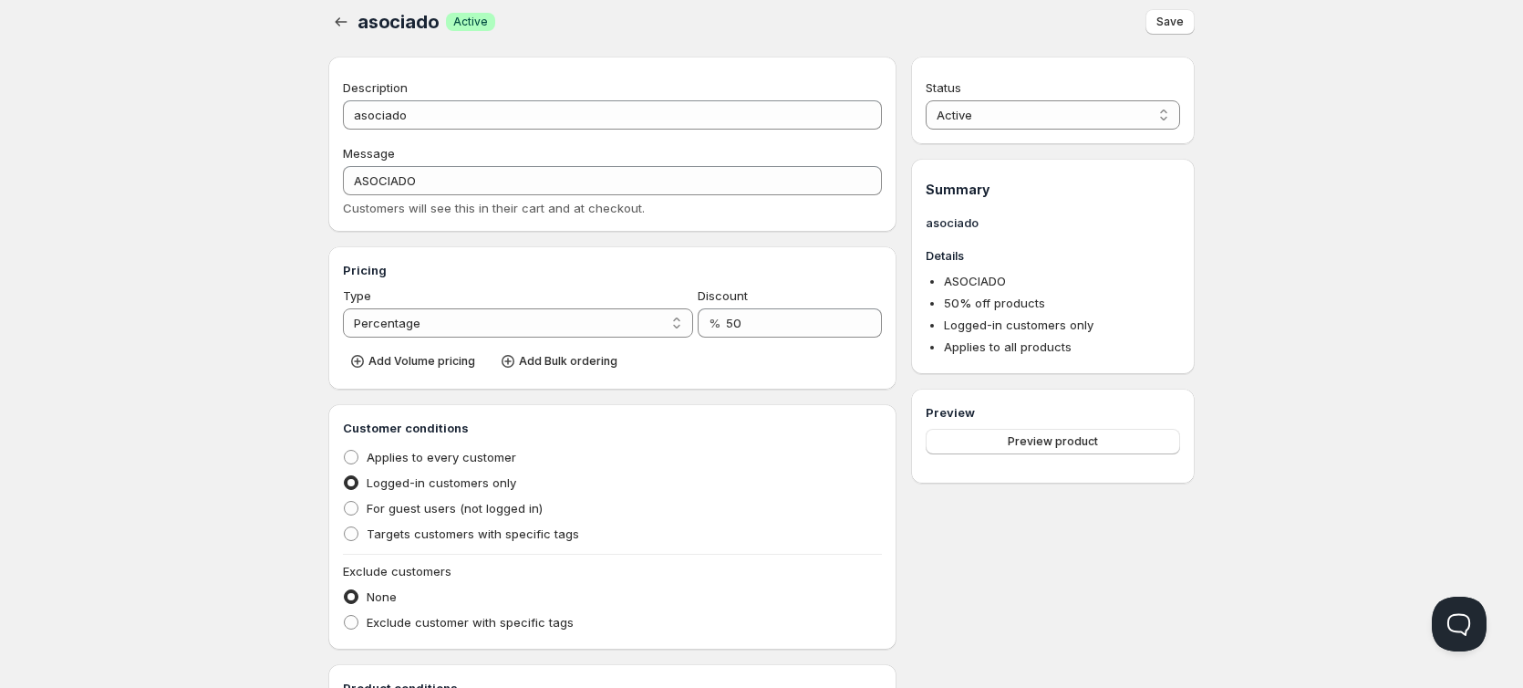
scroll to position [0, 0]
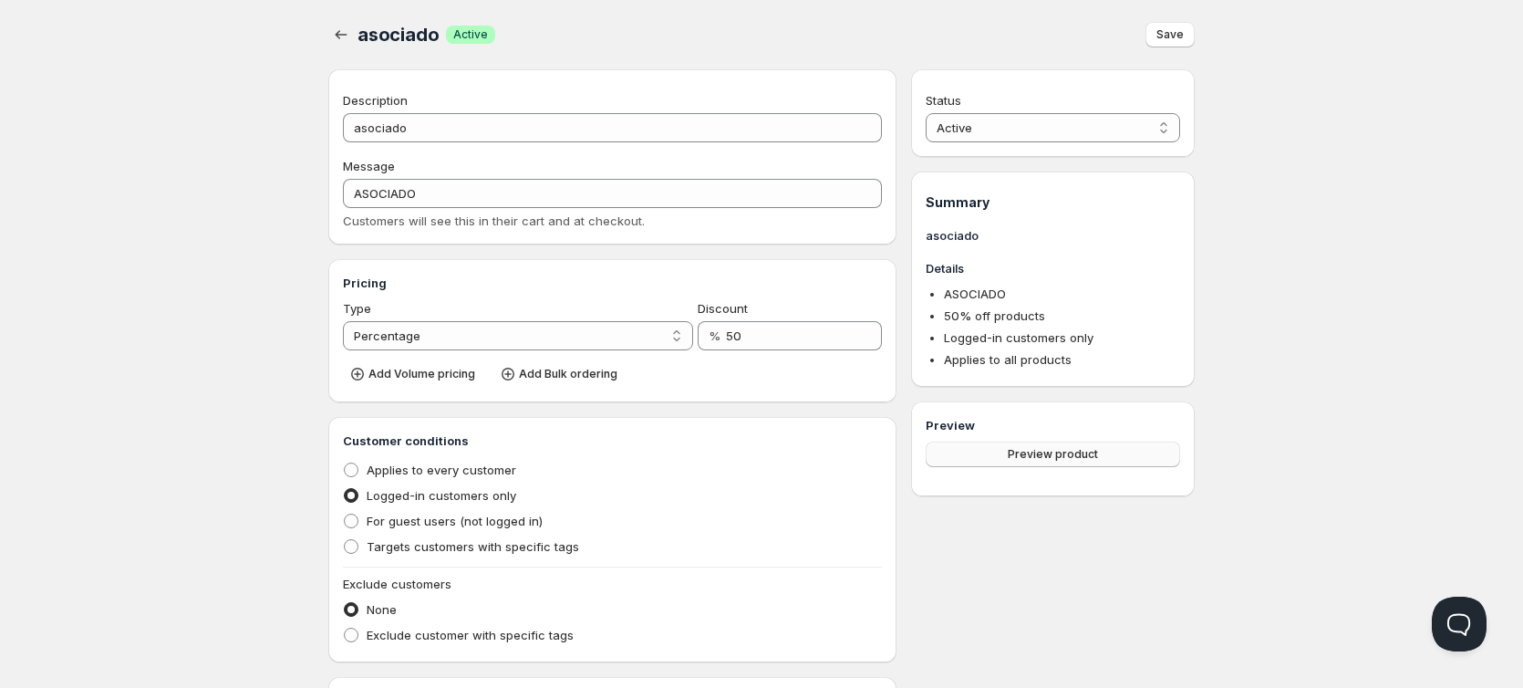
click at [993, 462] on button "Preview product" at bounding box center [1053, 454] width 254 height 26
click at [1160, 31] on span "Save" at bounding box center [1170, 34] width 27 height 15
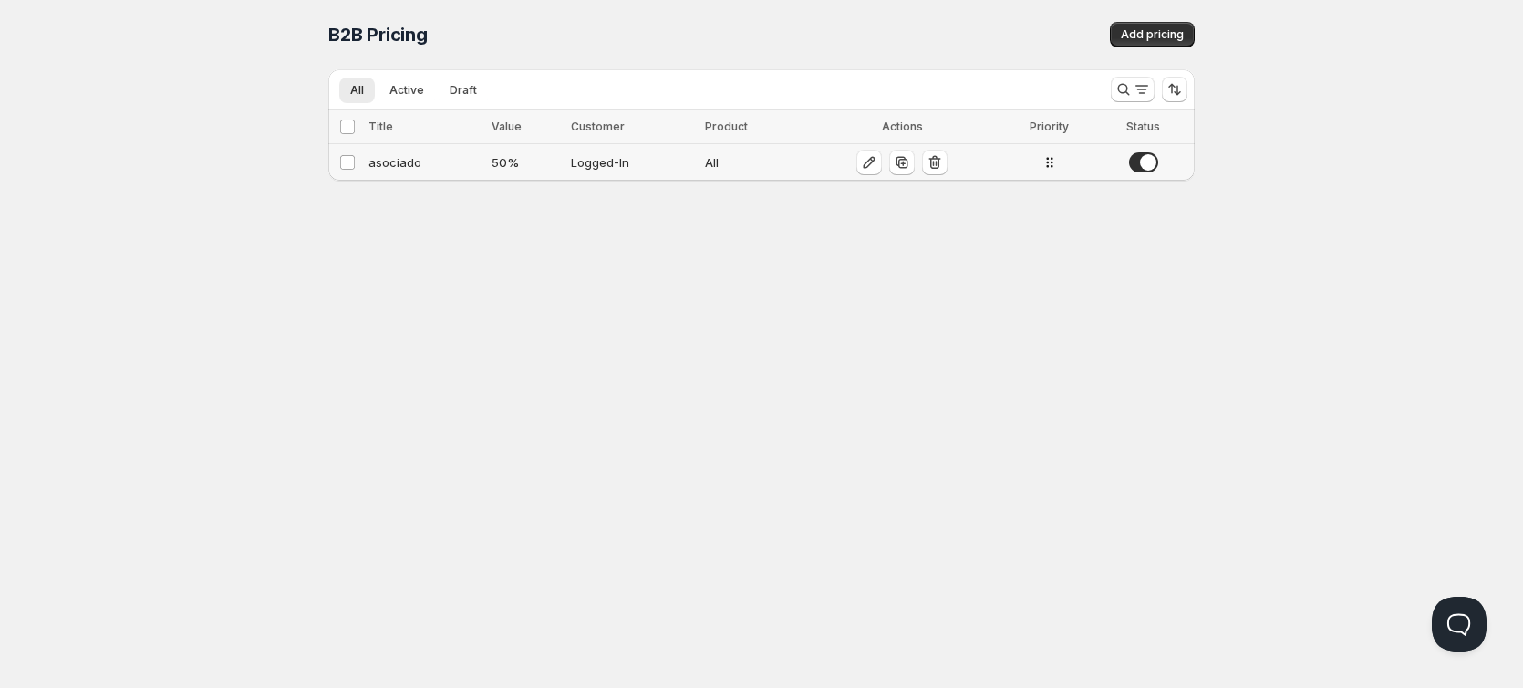
click at [590, 156] on div "Logged-In" at bounding box center [632, 162] width 123 height 18
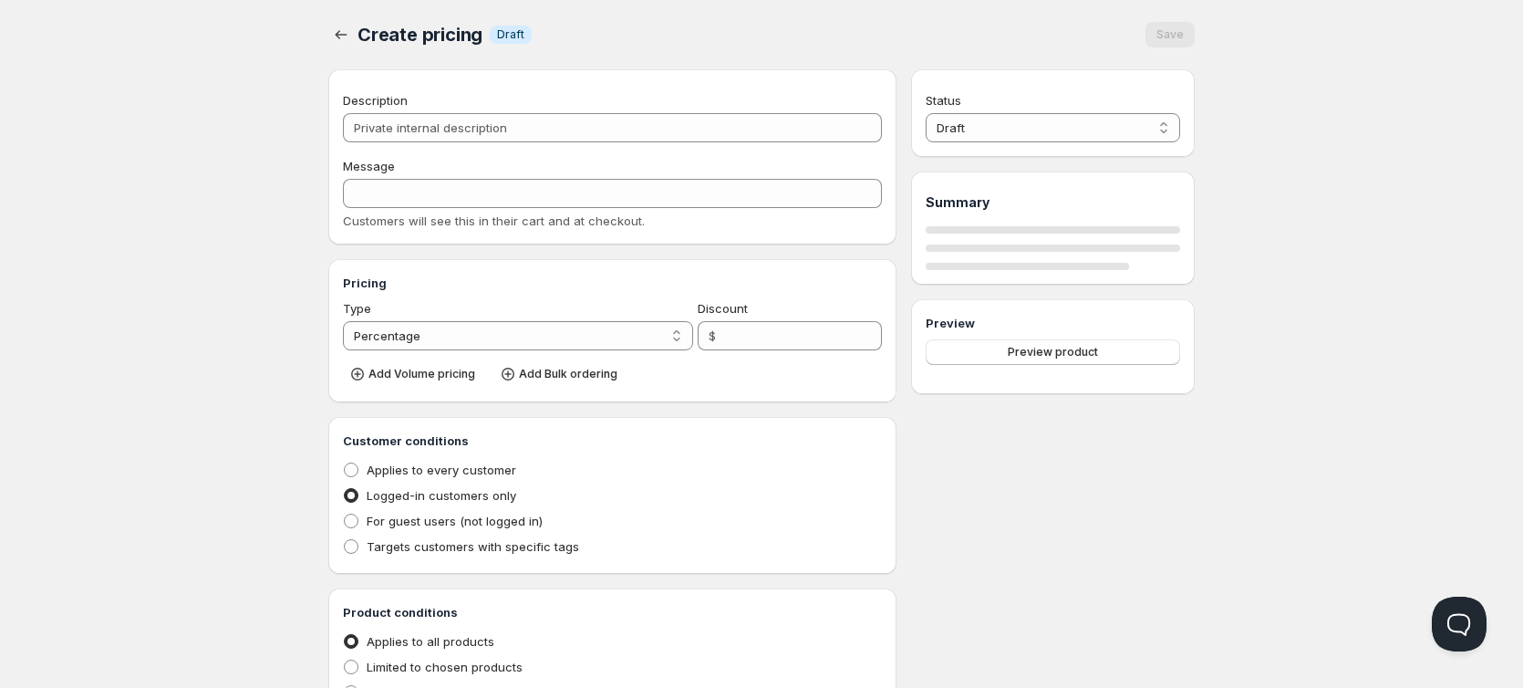
type input "asociado"
type input "ASOCIADO"
type input "50"
radio input "true"
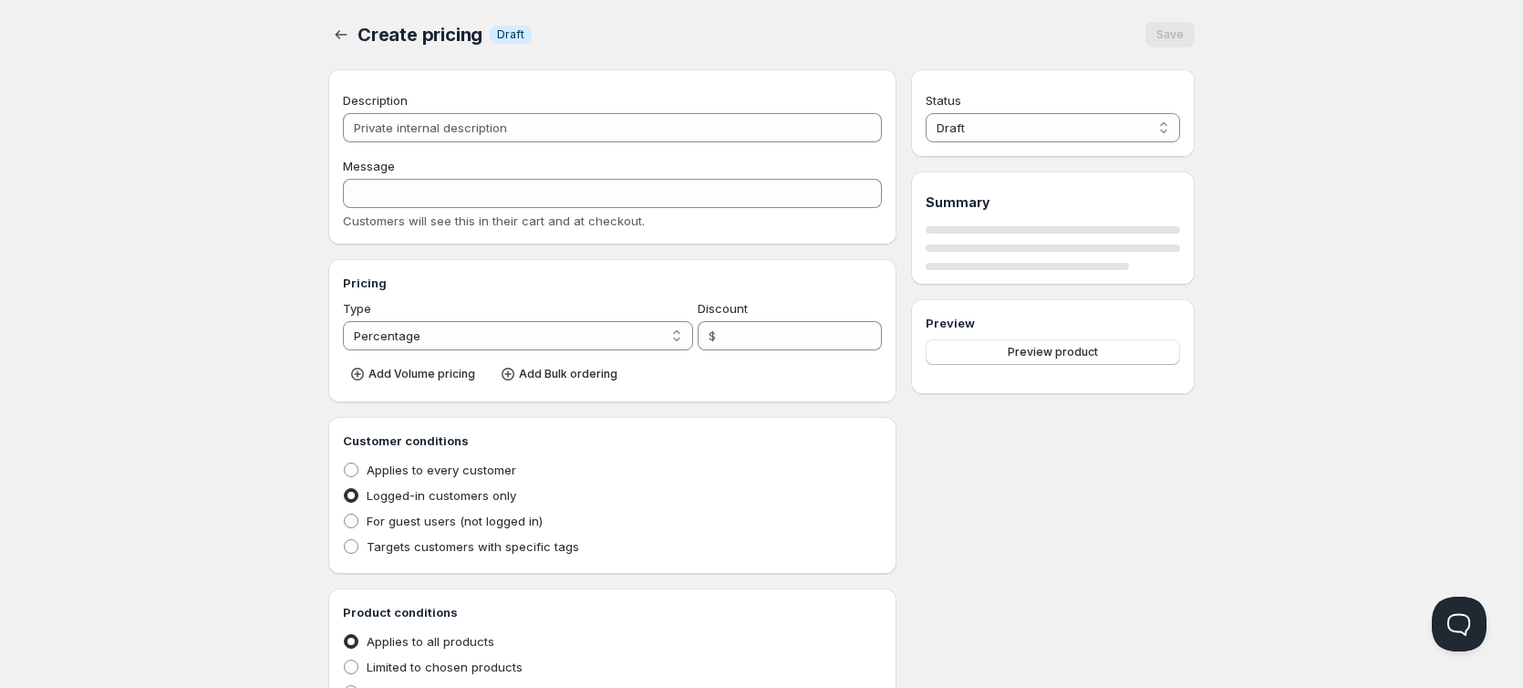
select select "1"
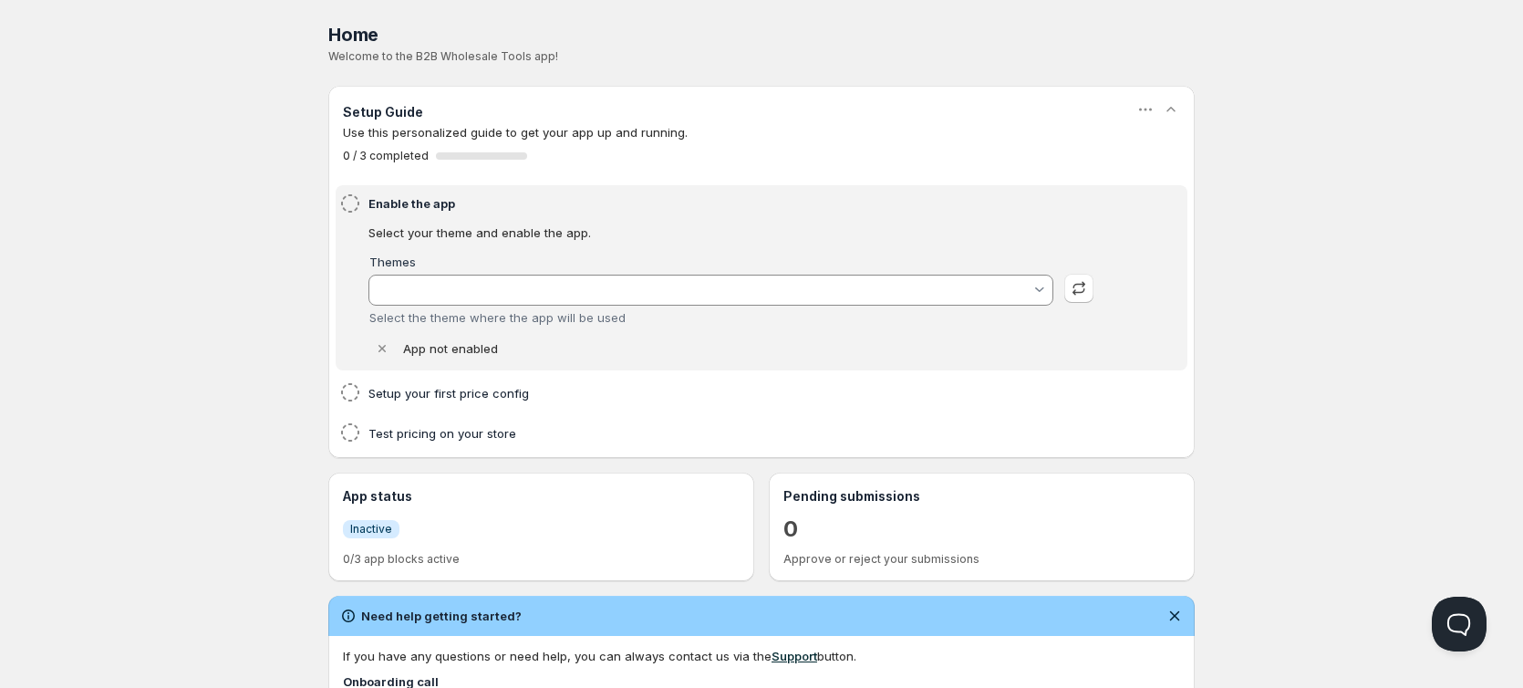
type input "CASA ROJA 2026"
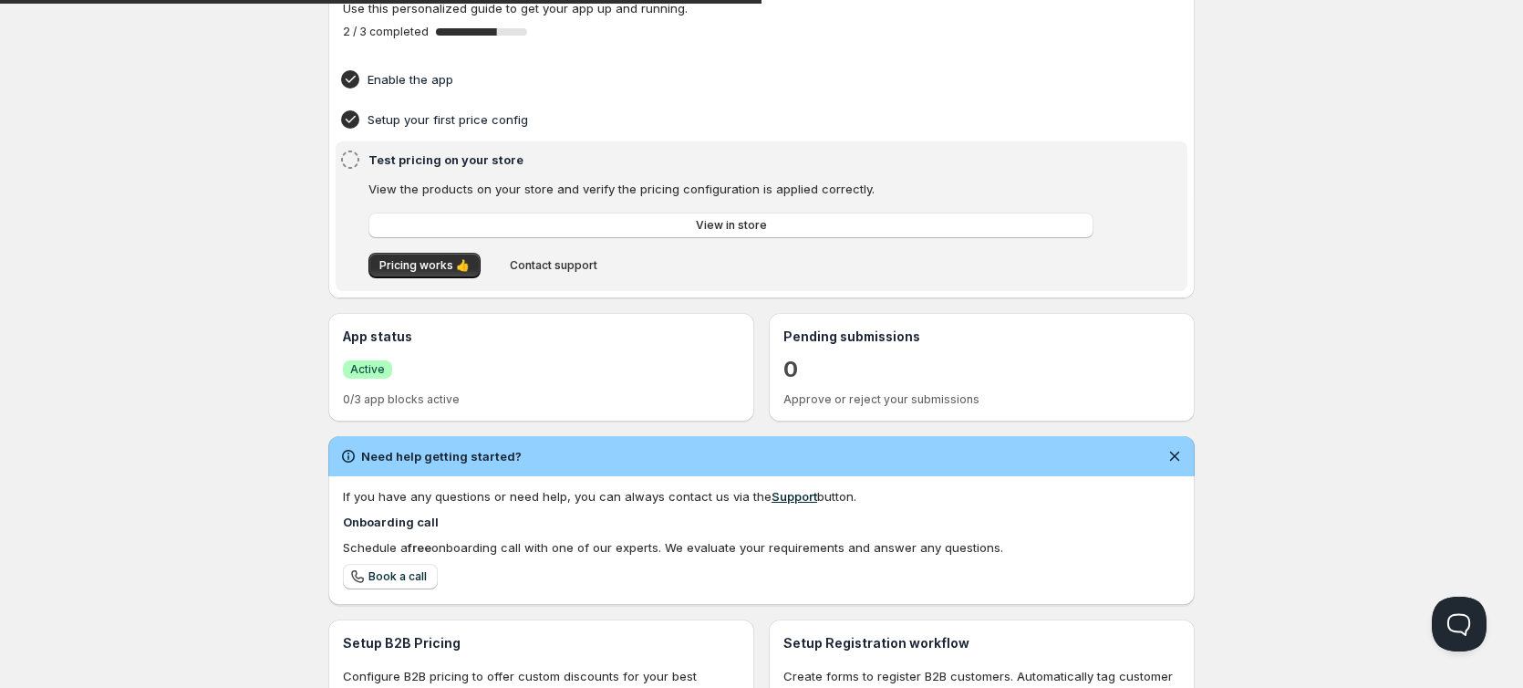
scroll to position [91, 0]
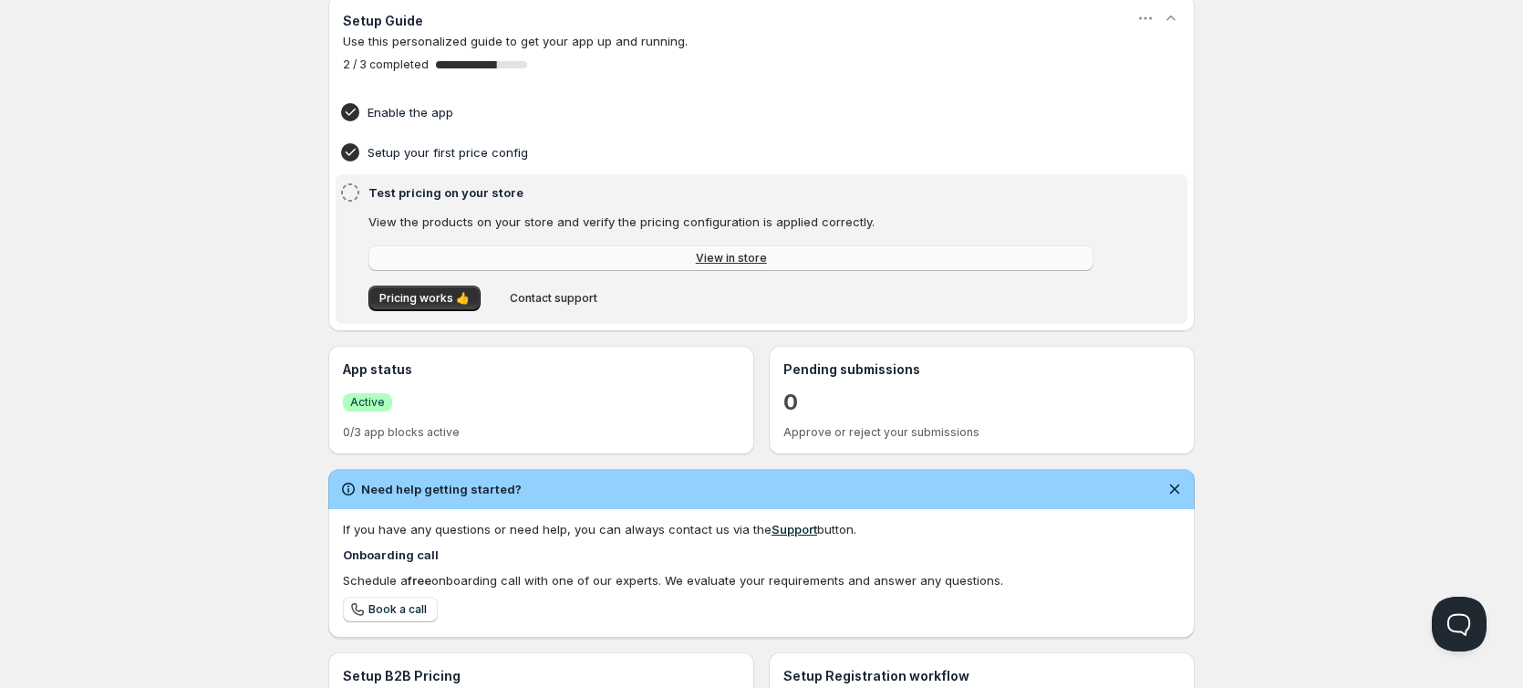
click at [521, 260] on link "View in store" at bounding box center [730, 258] width 725 height 26
